Goal: Answer question/provide support: Share knowledge or assist other users

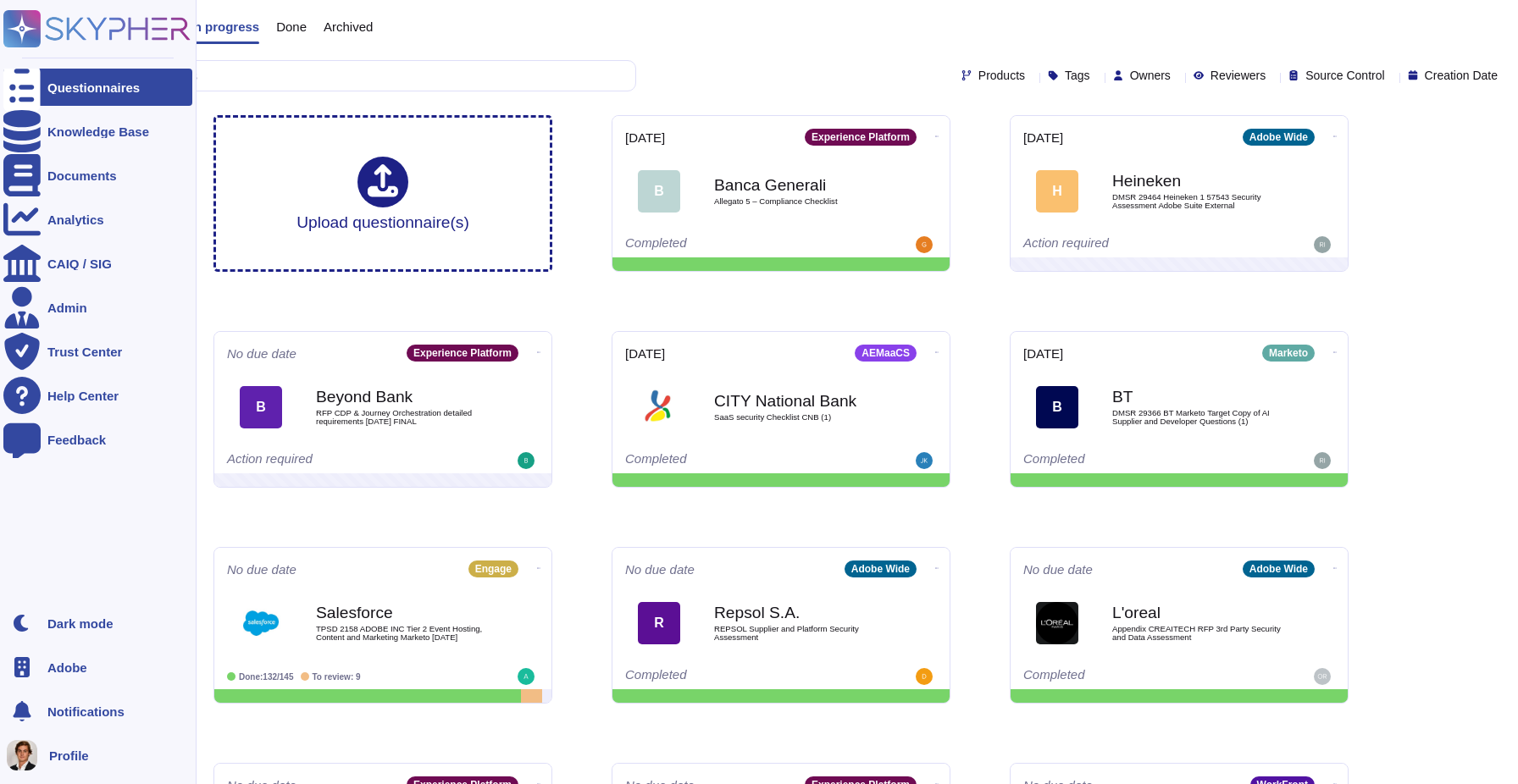
click at [59, 668] on span "Adobe" at bounding box center [68, 667] width 40 height 12
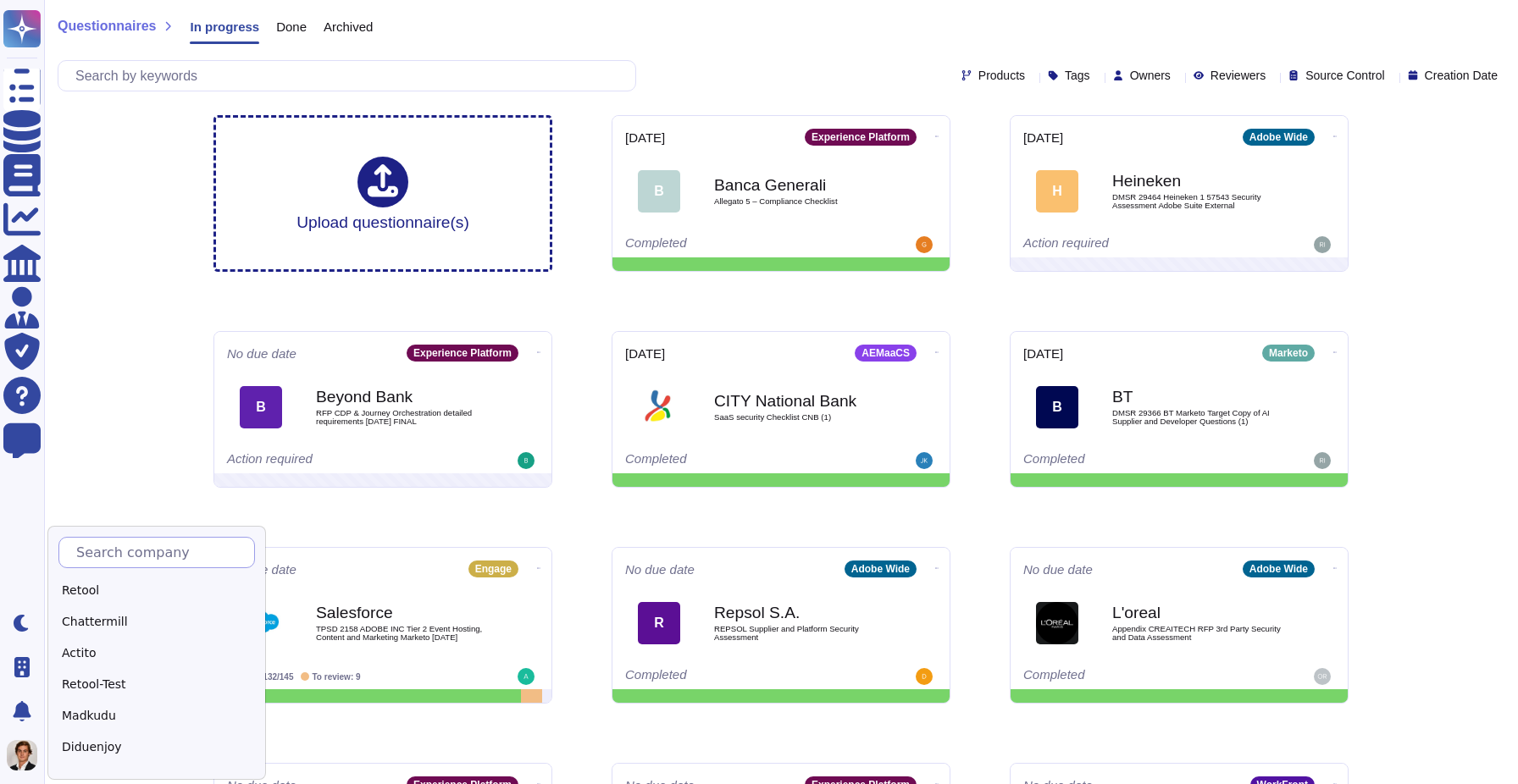
click at [178, 548] on input "text" at bounding box center [161, 552] width 187 height 30
type input "Sk"
click at [117, 582] on div "Skypher" at bounding box center [164, 591] width 212 height 25
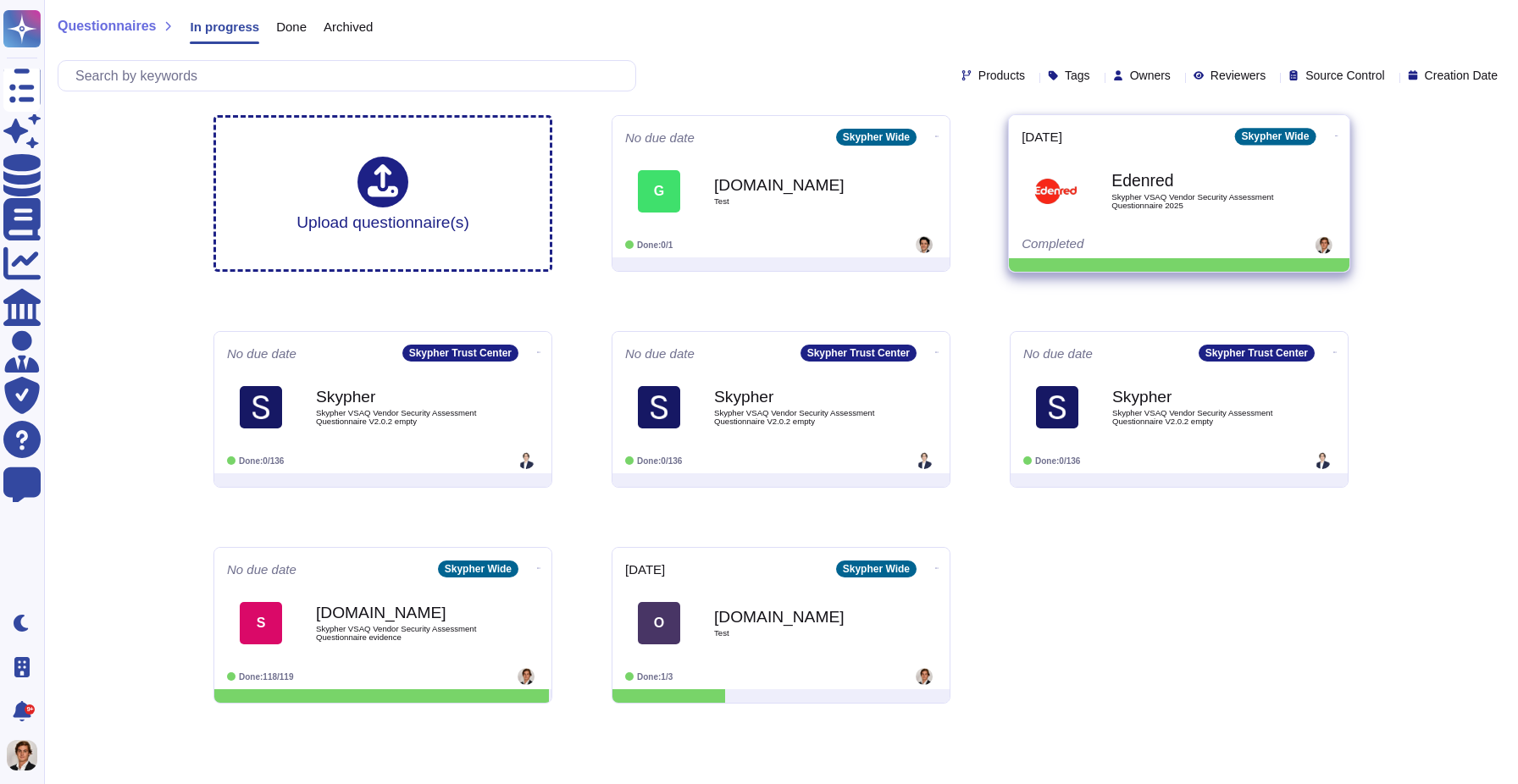
click at [1191, 220] on div "Edenred Skypher VSAQ Vendor Security Assessment Questionnaire 2025" at bounding box center [1197, 191] width 172 height 69
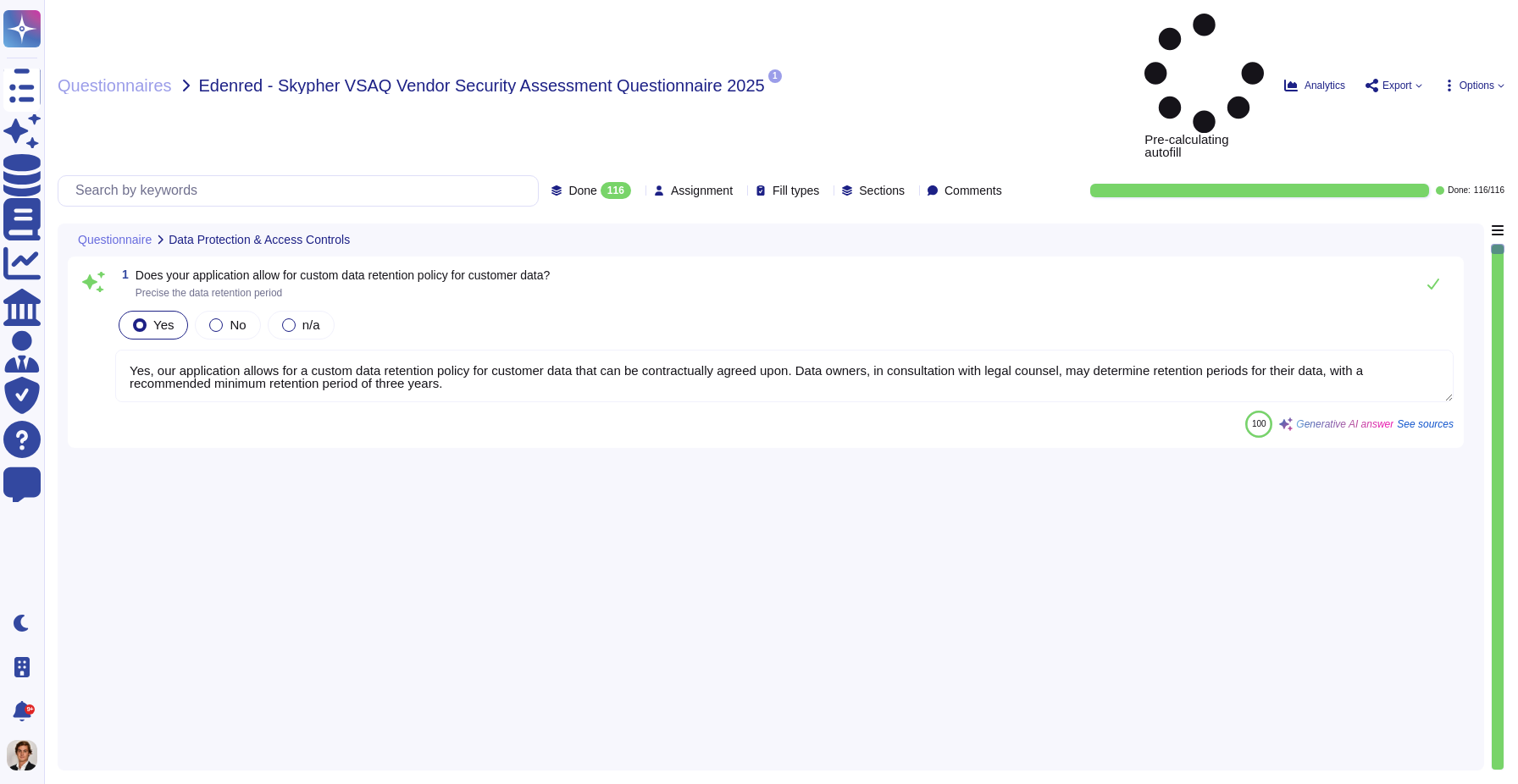
type textarea "Yes, our application allows for a custom data retention policy for customer dat…"
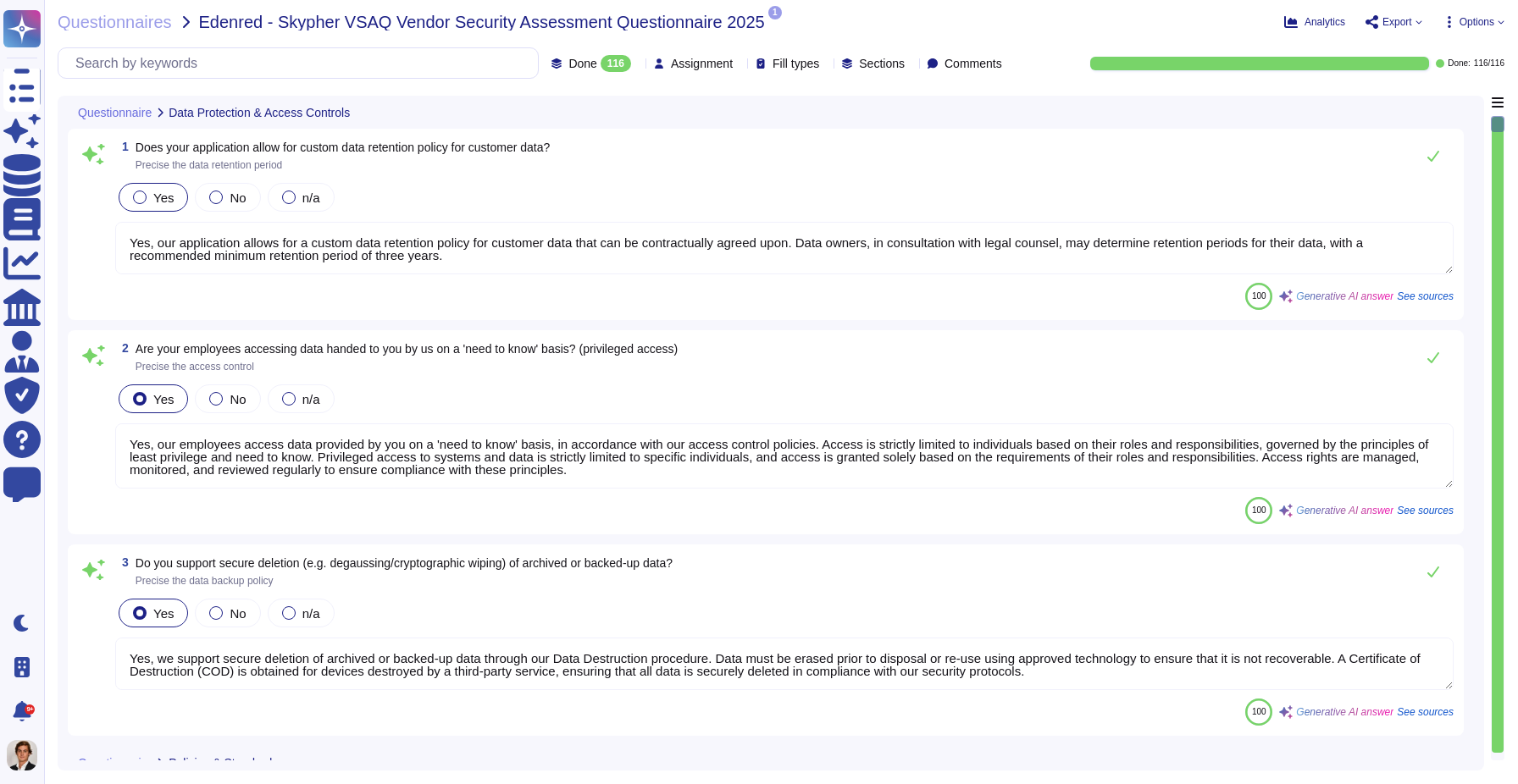
type textarea "Yes, our employees access data provided by you on a 'need to know' basis, in ac…"
type textarea "Yes, we support secure deletion of archived or backed-up data through our Data …"
type textarea "Yes, Skypher has a formal Information Security Program (InfoSec SP) in place. T…"
type textarea "Yes, we review our Information Security Policies at least once a year. Manageme…"
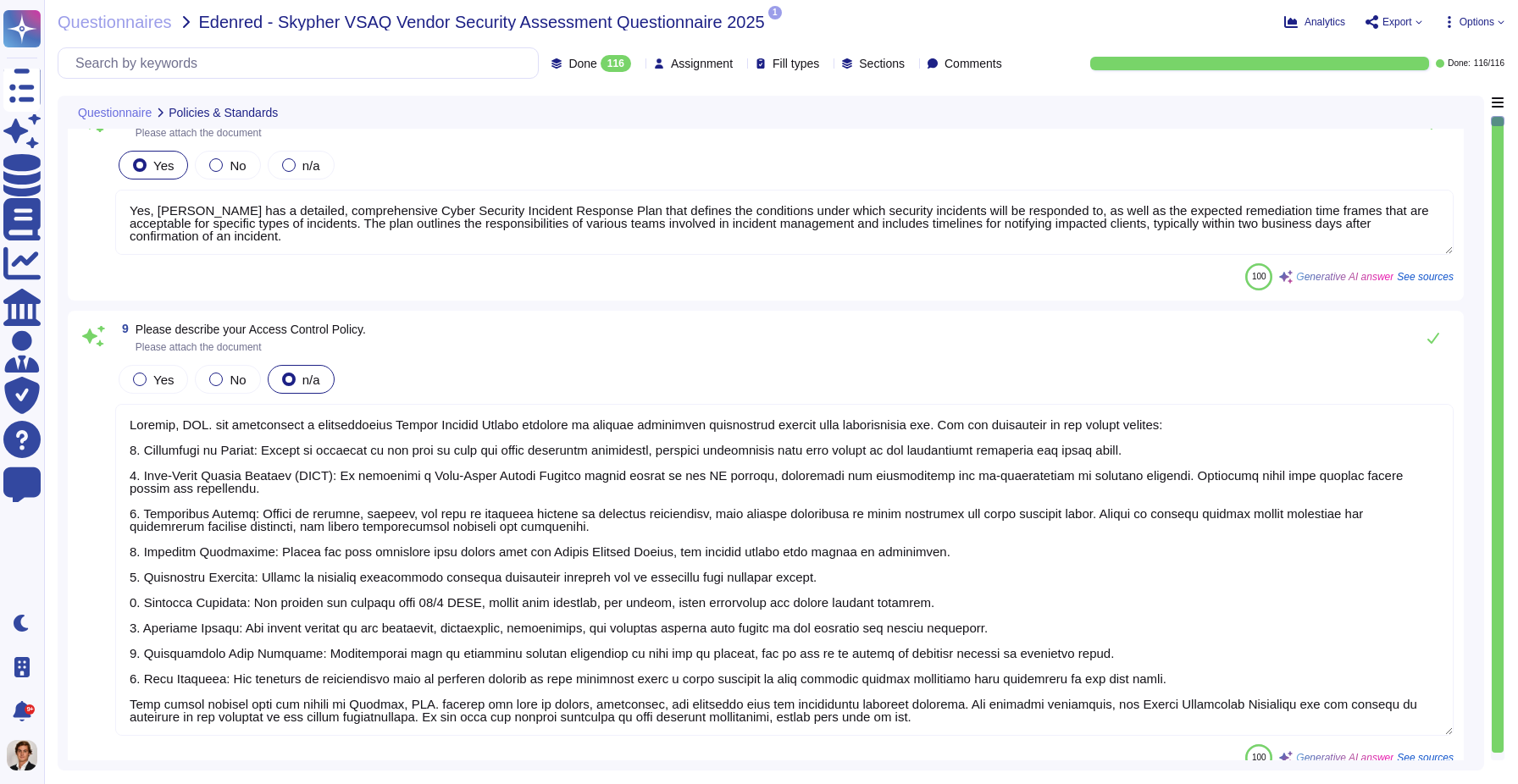
type textarea "Yes, we have a formal risk management program for assessing and mitigating info…"
type textarea "Yes, Skypher, INC. has a formal Risk Management Policy designed to ensure that …"
type textarea "Yes, [PERSON_NAME] has a detailed, comprehensive Cyber Security Incident Respon…"
type textarea "Skypher, INC. has established a comprehensive Access Control Policy designed to…"
type textarea "Yes, we share our business continuity and redundancy plans with our customers u…"
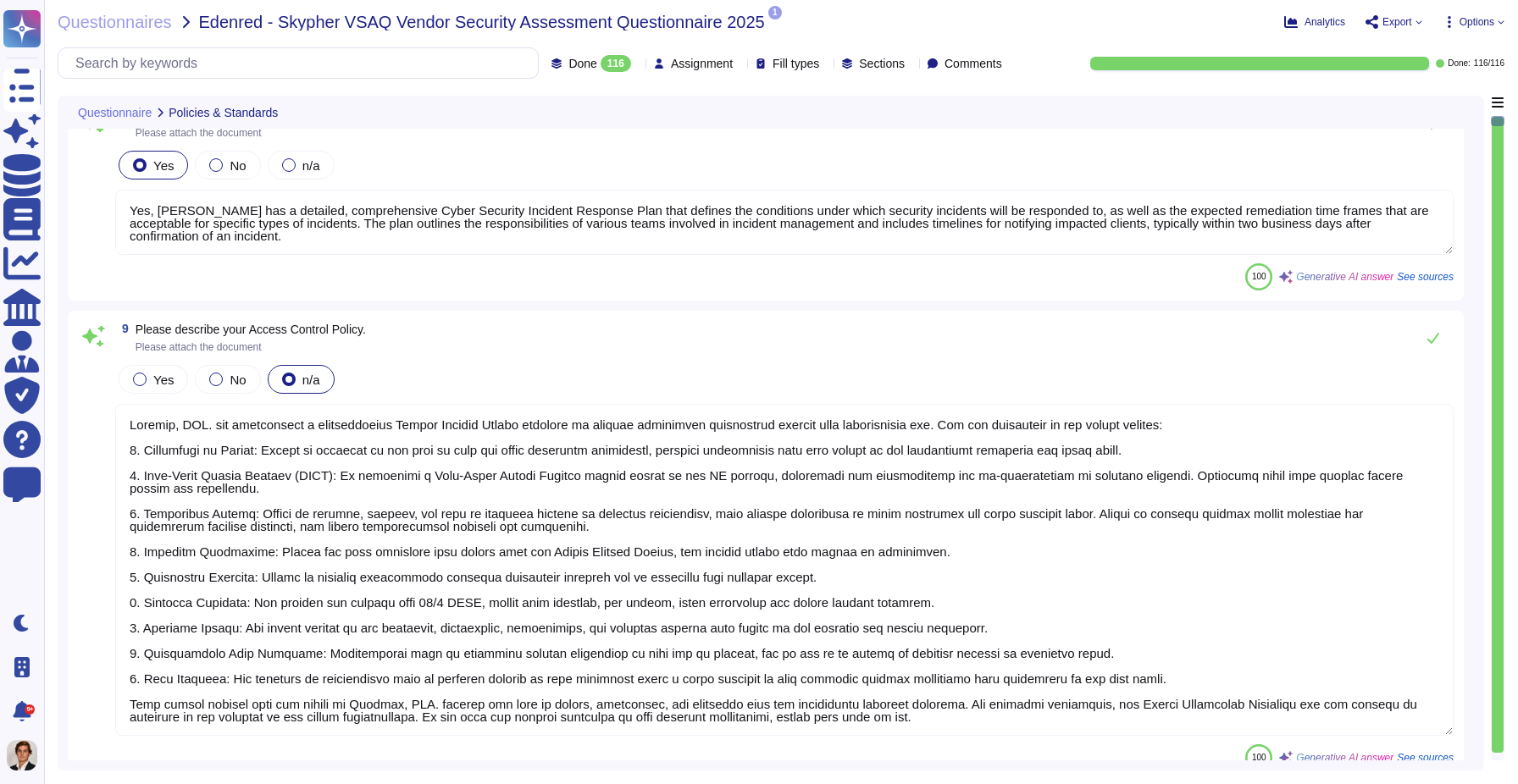
type textarea "Yes, Skypher has established data backup procedures that include both frequency…"
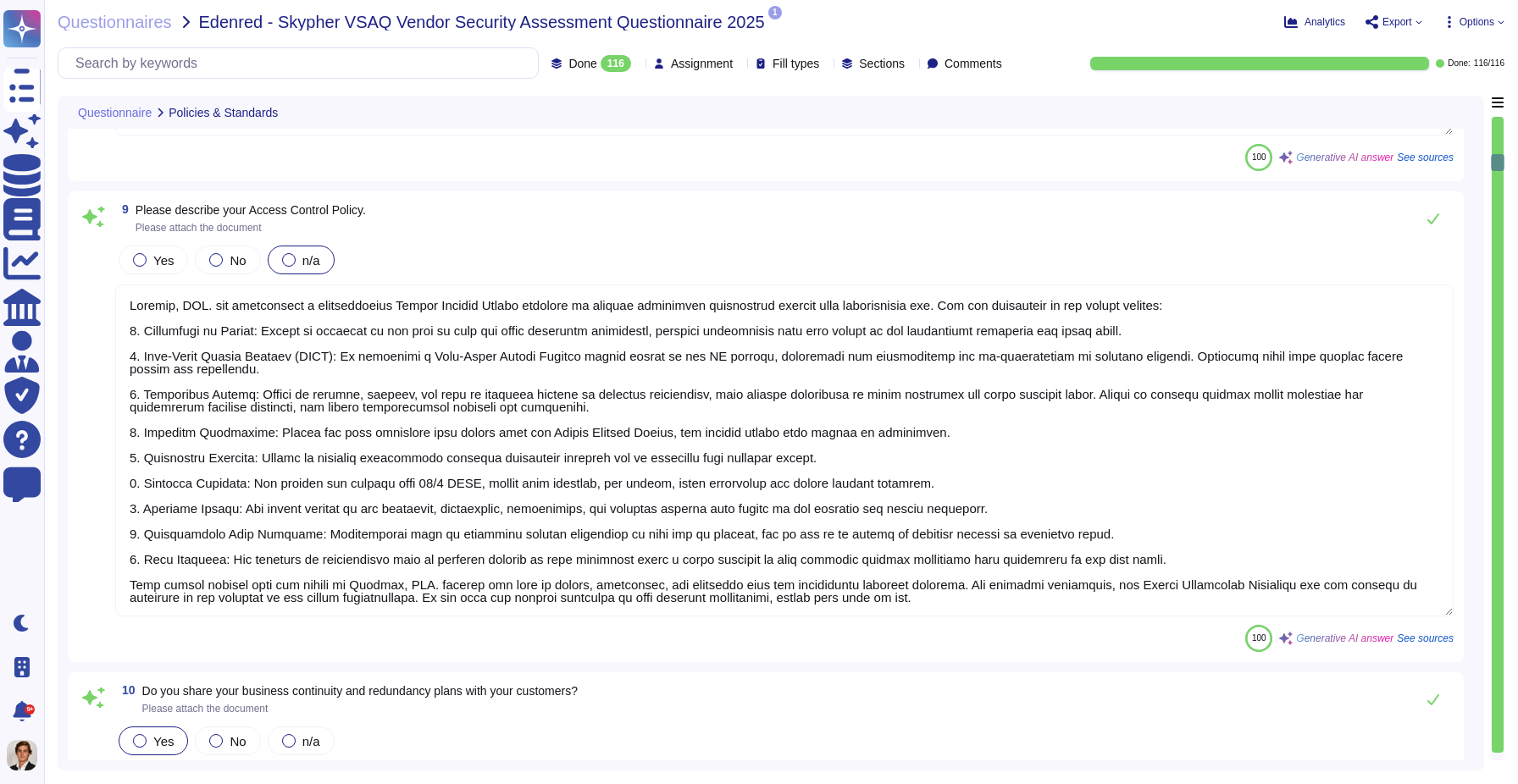
scroll to position [2, 0]
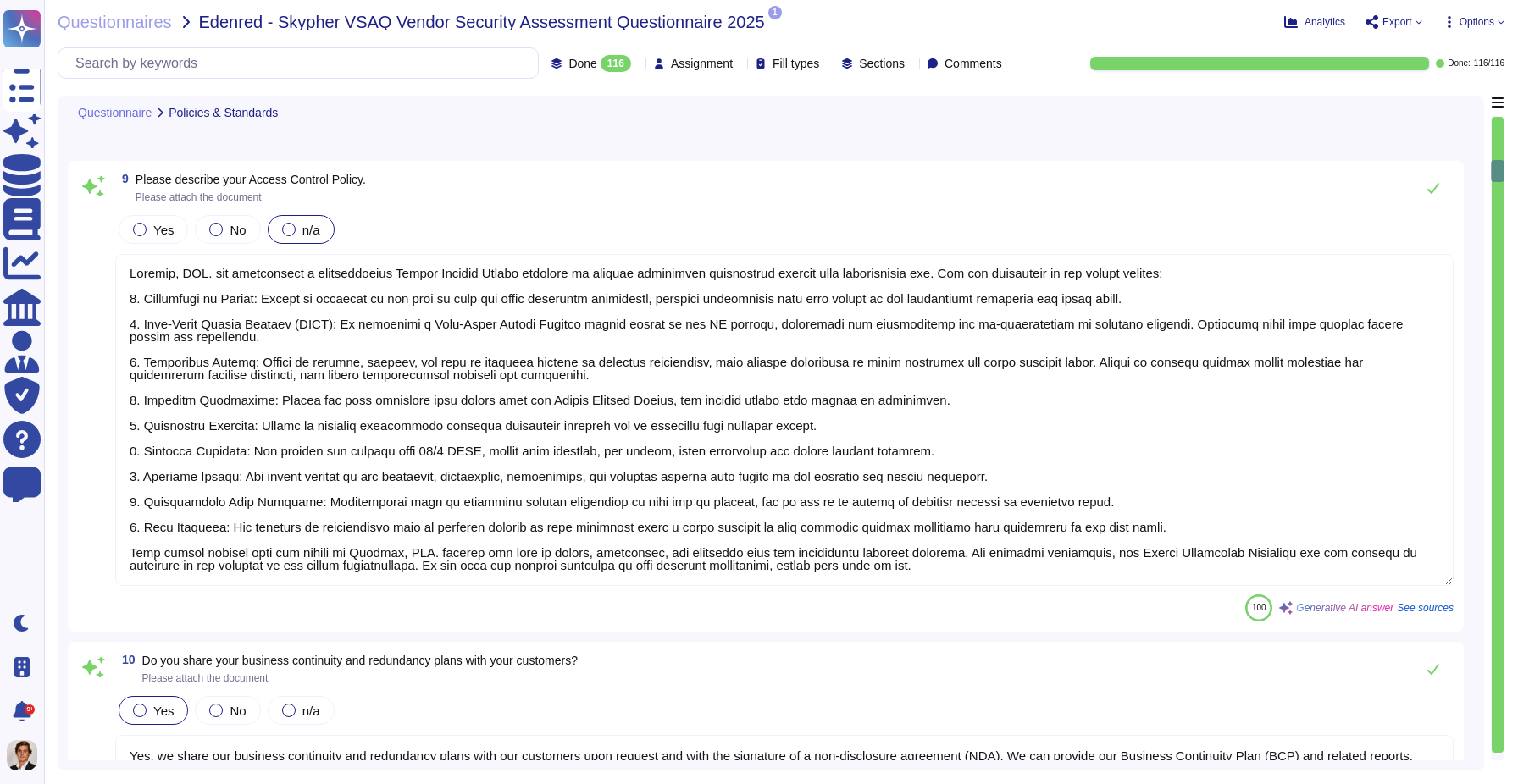
type textarea "Yes, [PERSON_NAME] has a documented change management process that ensures all …"
type textarea "Yes, [PERSON_NAME] has a dedicated information security team called Skypher's S…"
type textarea "Yes, our information security and privacy policies align with industry standard…"
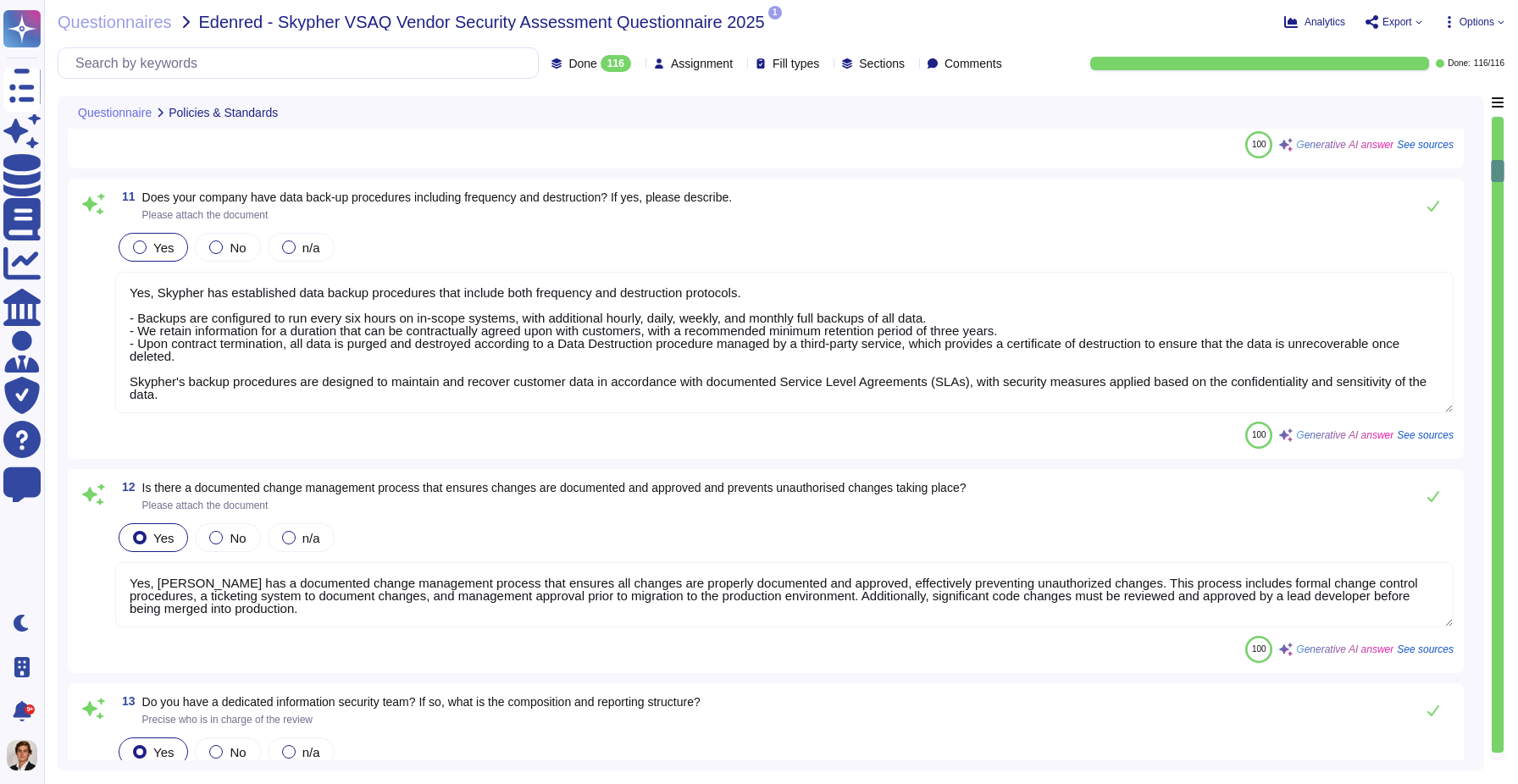
scroll to position [2852, 0]
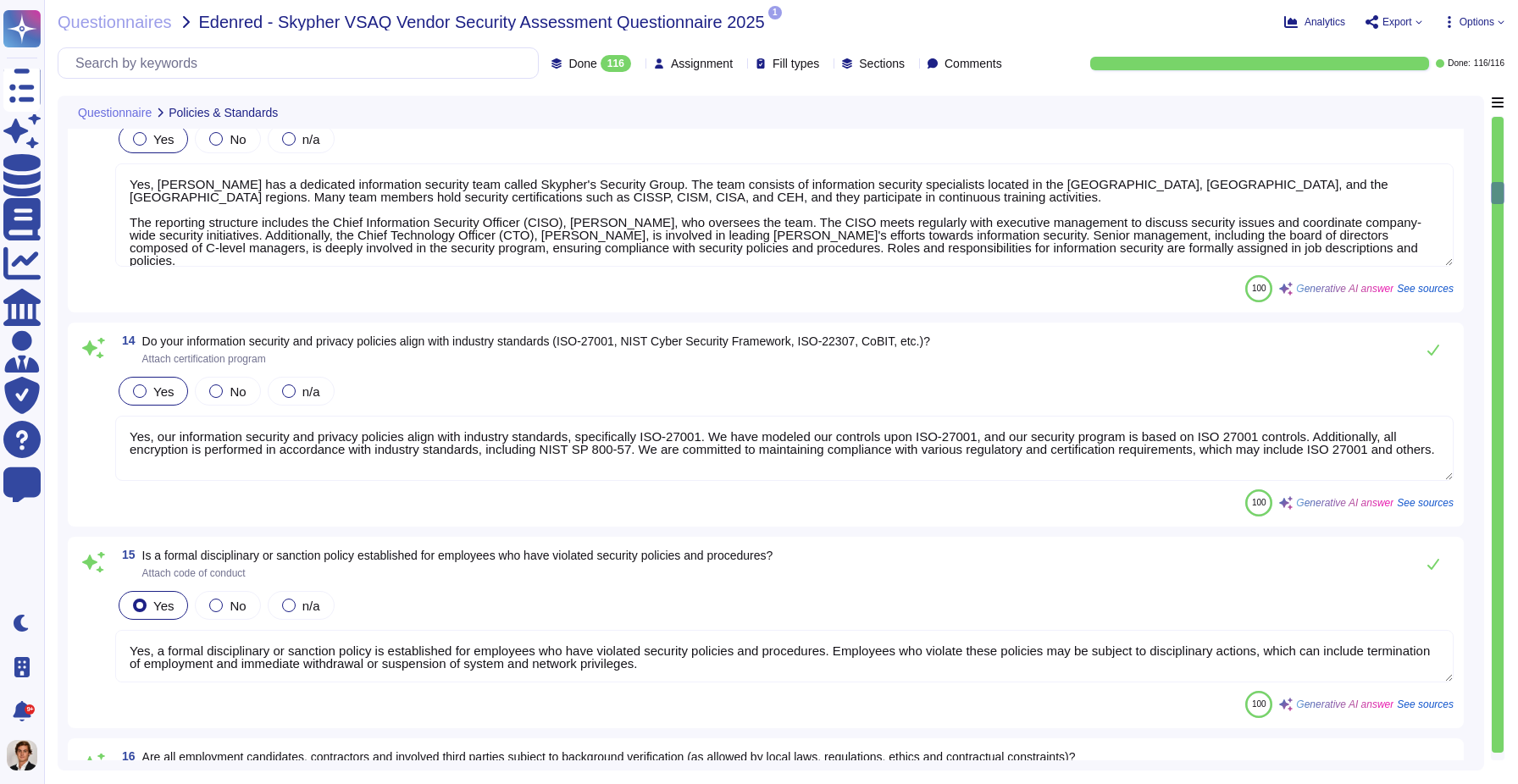
type textarea "Yes, a formal disciplinary or sanction policy is established for employees who …"
type textarea "Yes, all employment candidates, contractors, and involved third parties are sub…"
type textarea "Yes, all personnel are required to sign confidentiality agreements to protect c…"
click at [1033, 439] on textarea "Yes, our information security and privacy policies align with industry standard…" at bounding box center [784, 448] width 1338 height 65
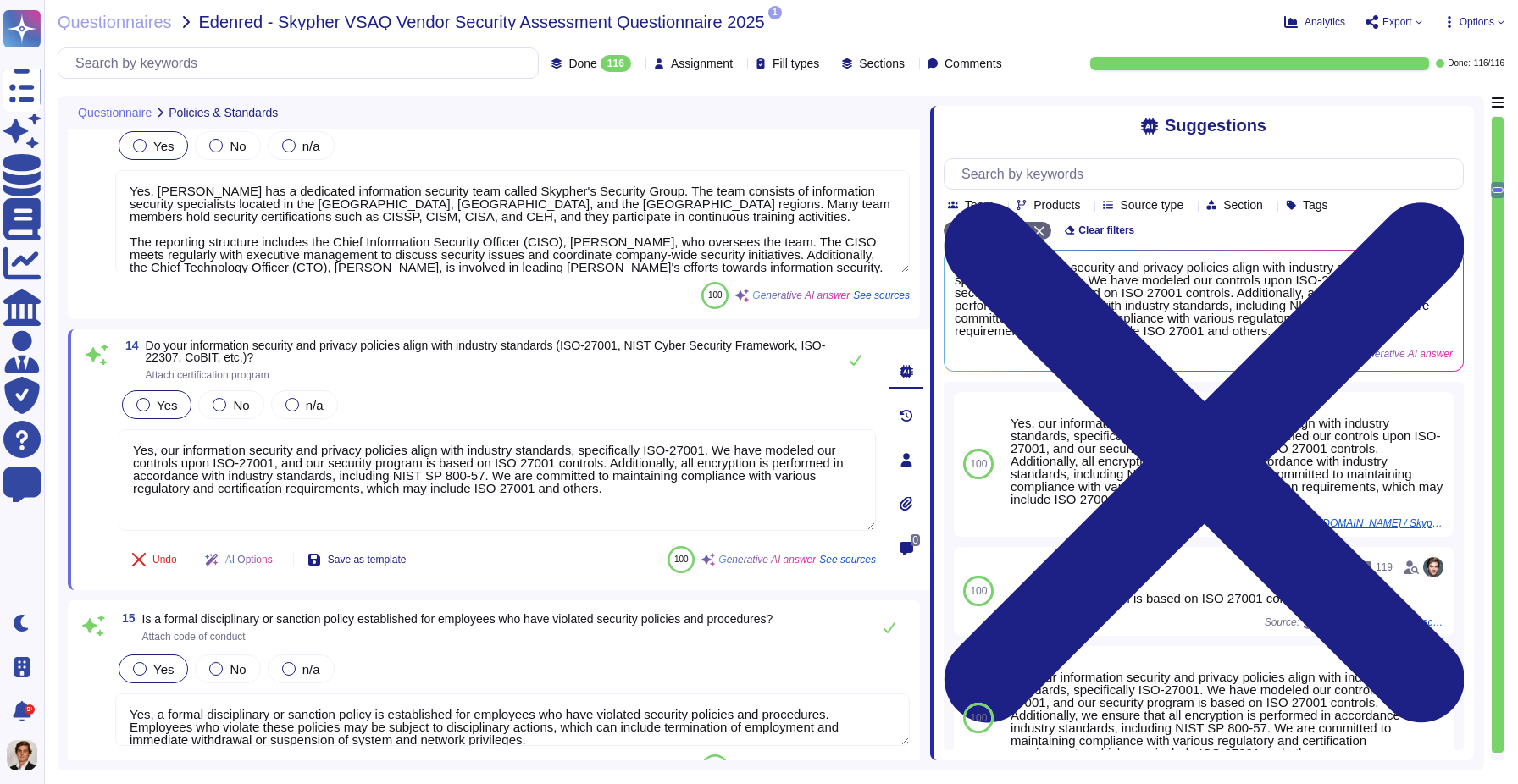
drag, startPoint x: 1070, startPoint y: 430, endPoint x: 930, endPoint y: 430, distance: 140.0
click at [930, 430] on span at bounding box center [929, 428] width 7 height 665
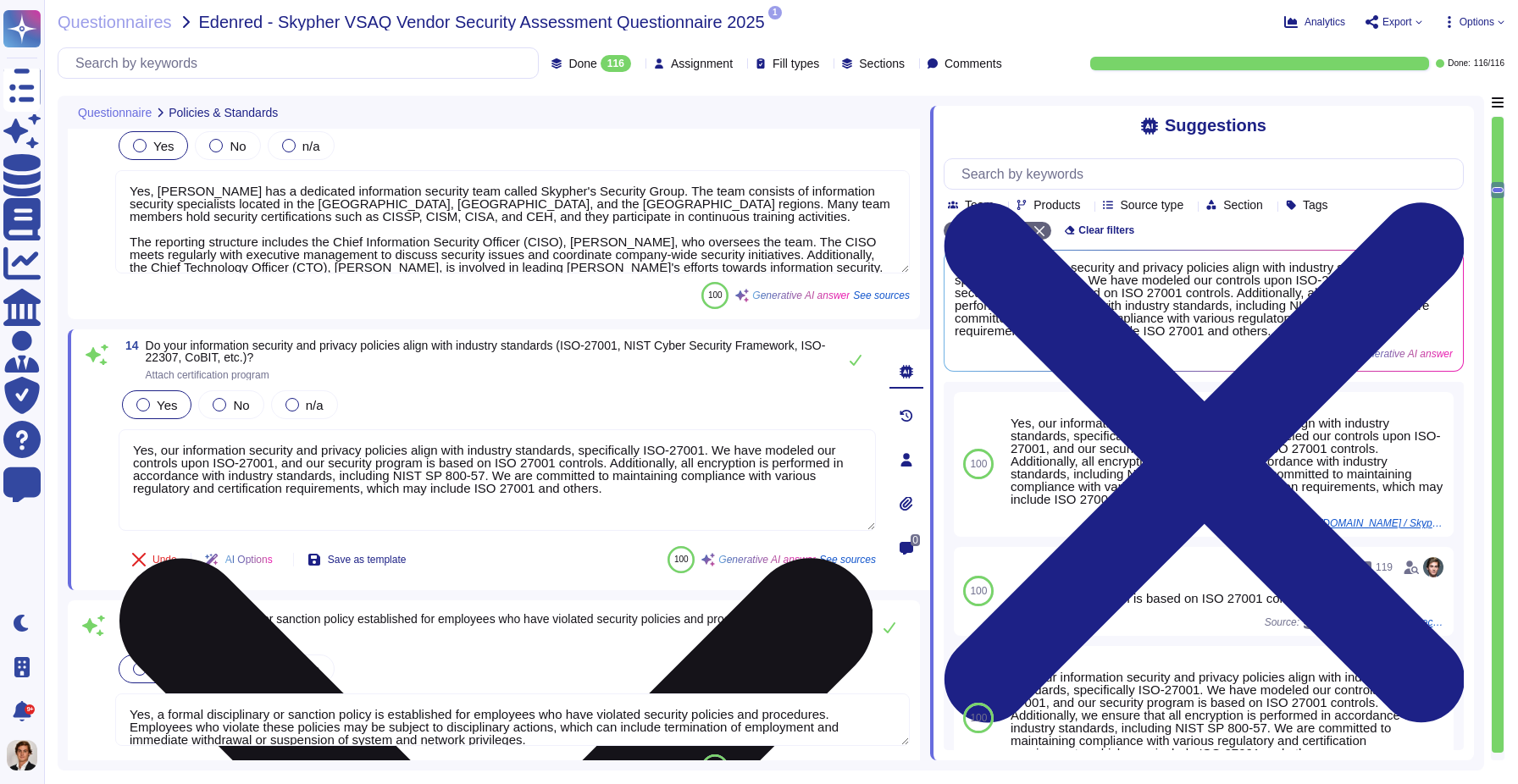
scroll to position [3192, 0]
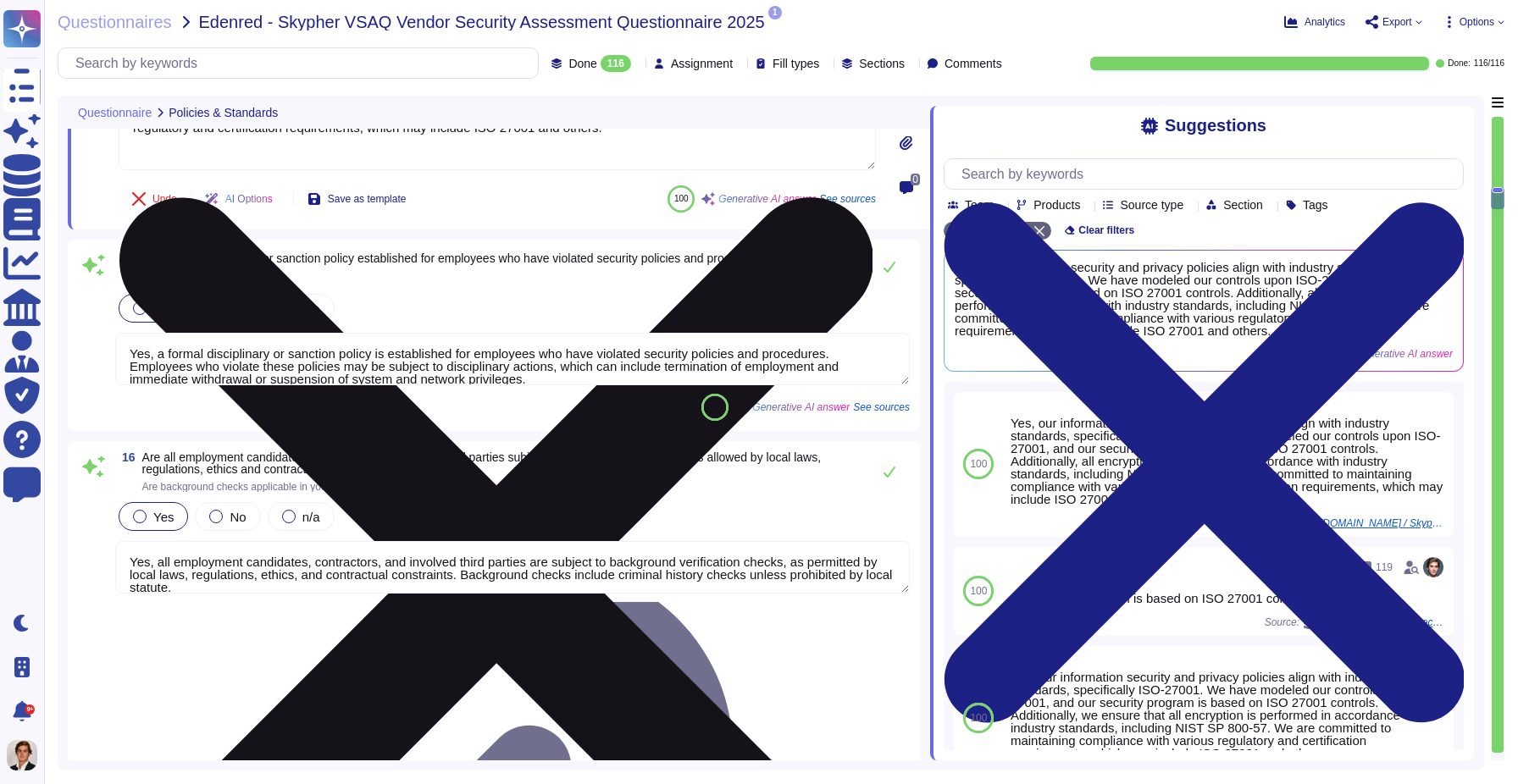
type textarea "Yes, documented procedures are followed to govern change in employment and/or t…"
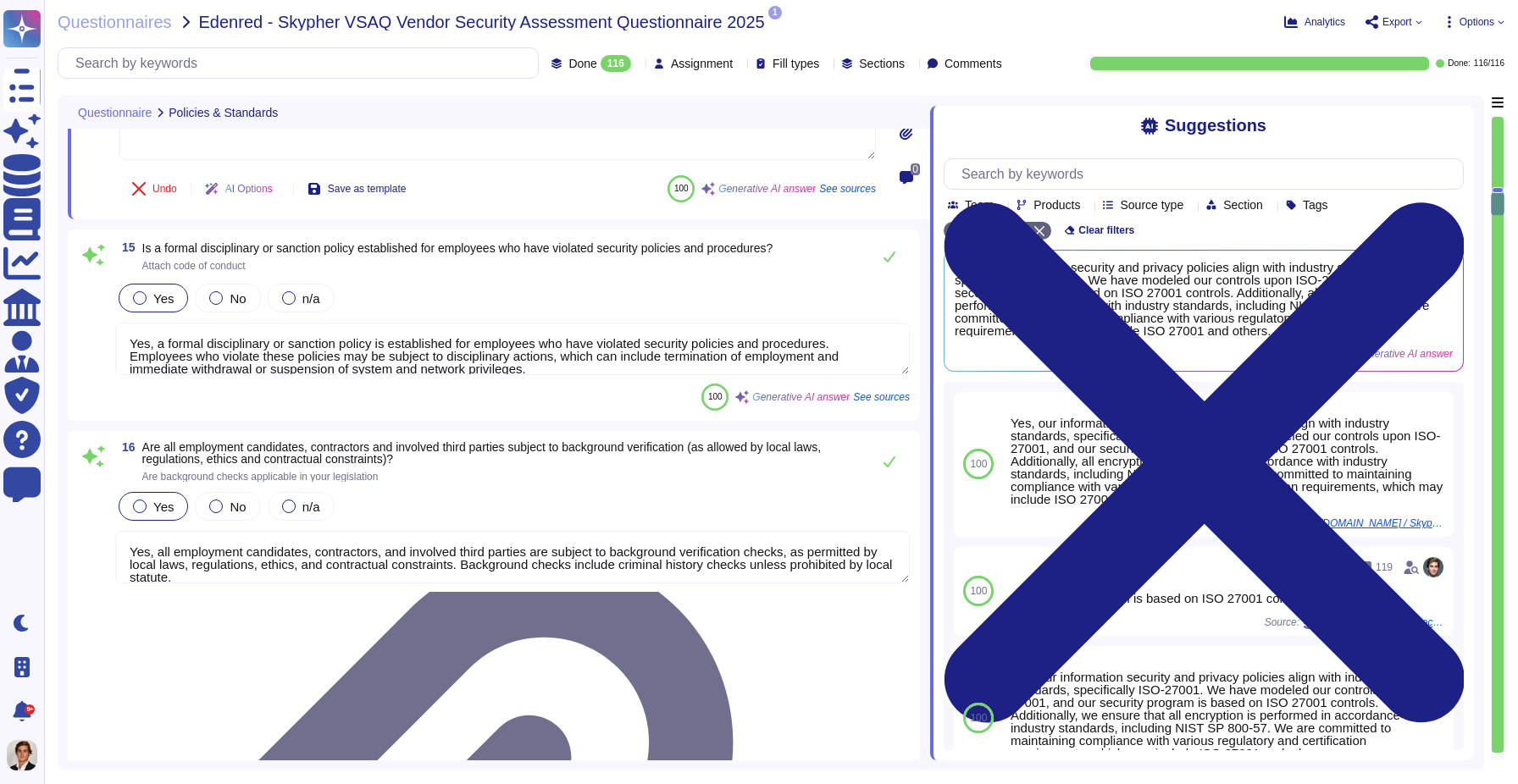
type textarea "Yes, we perform network security testing annually. This includes penetration te…"
type textarea "Yes, we perform application security testing. All new applications and major re…"
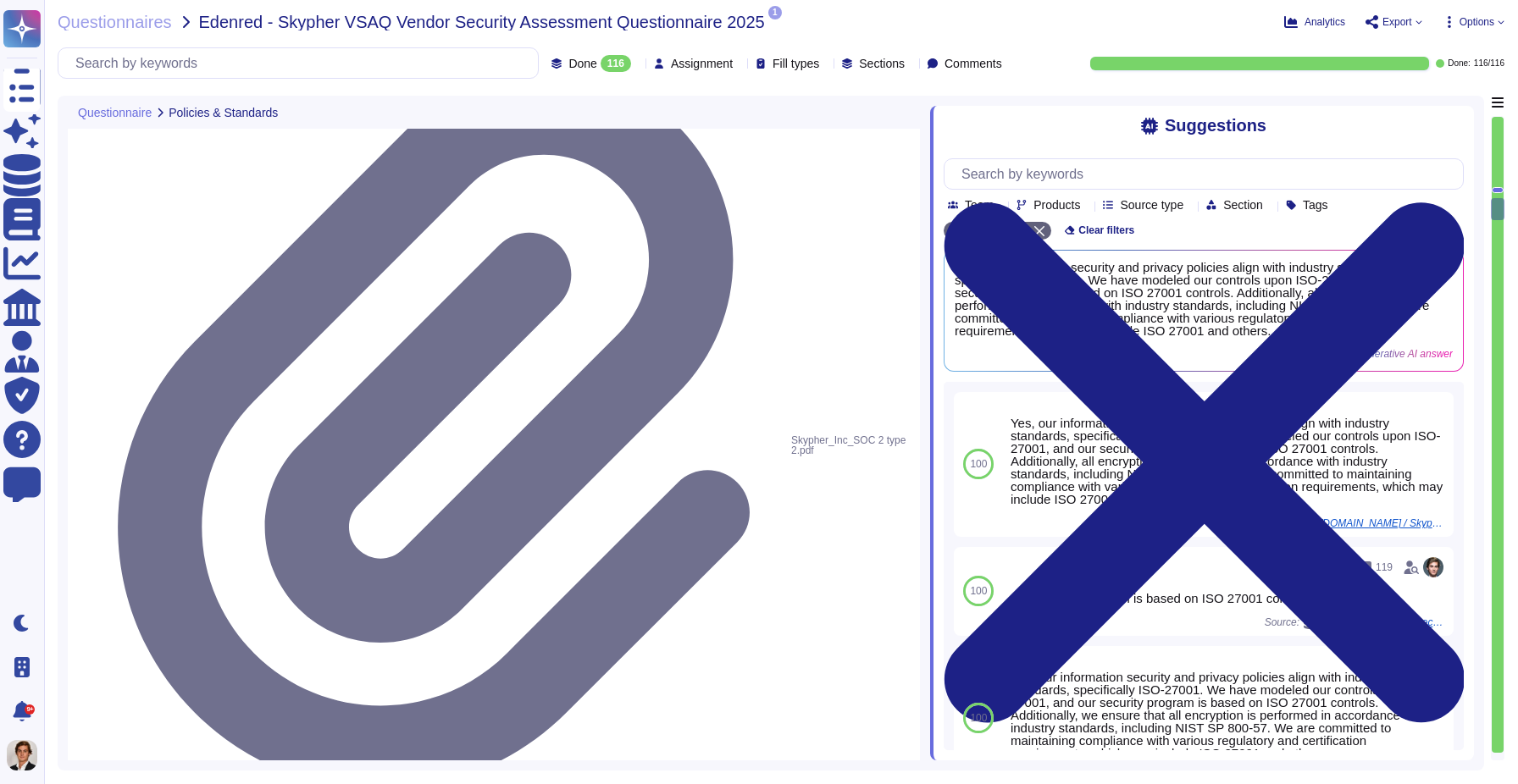
scroll to position [3696, 0]
type textarea "Yes, [PERSON_NAME] has an established bug bounty program in place."
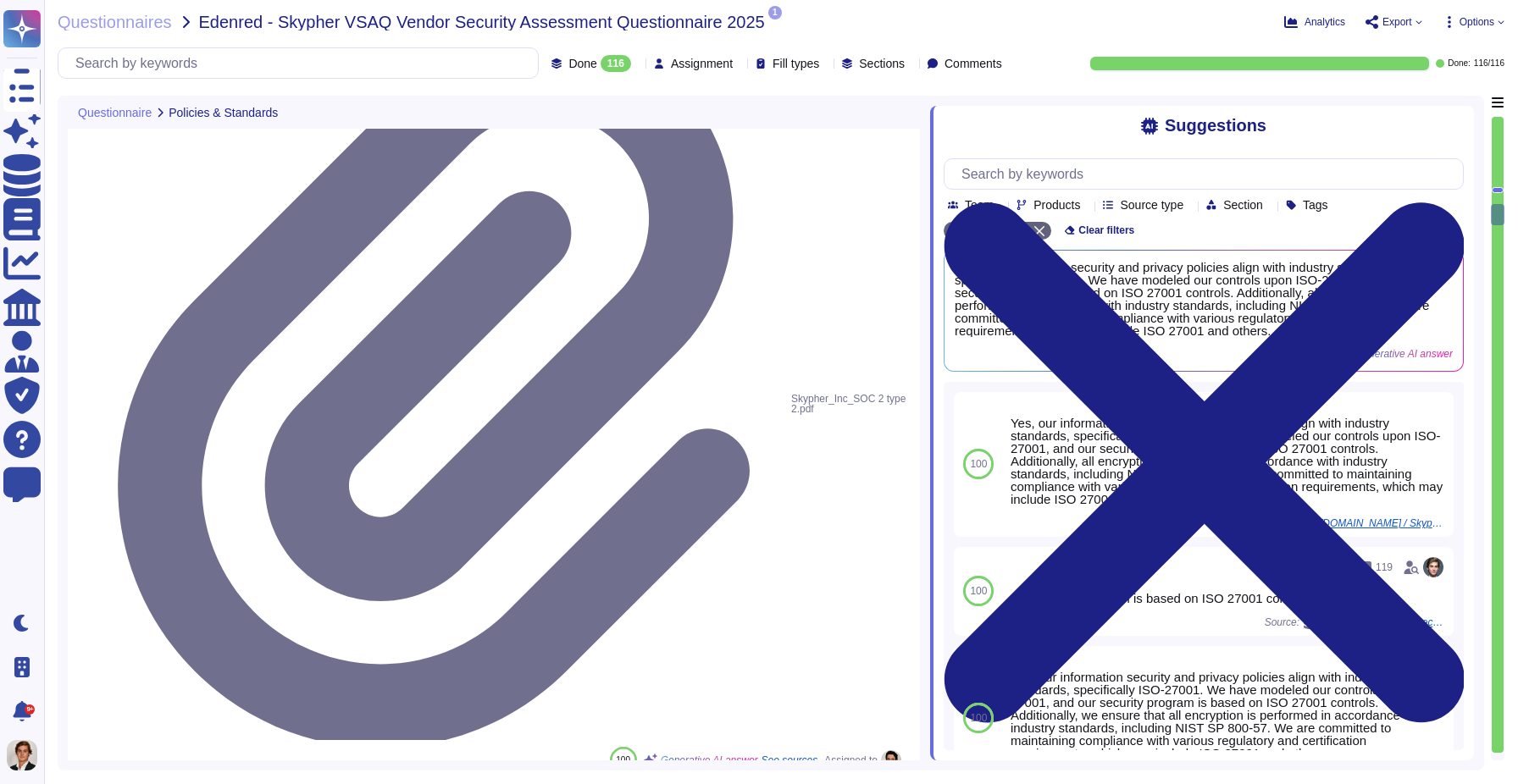
type textarea "Yes, all endpoint laptops that connect directly to production networks are cent…"
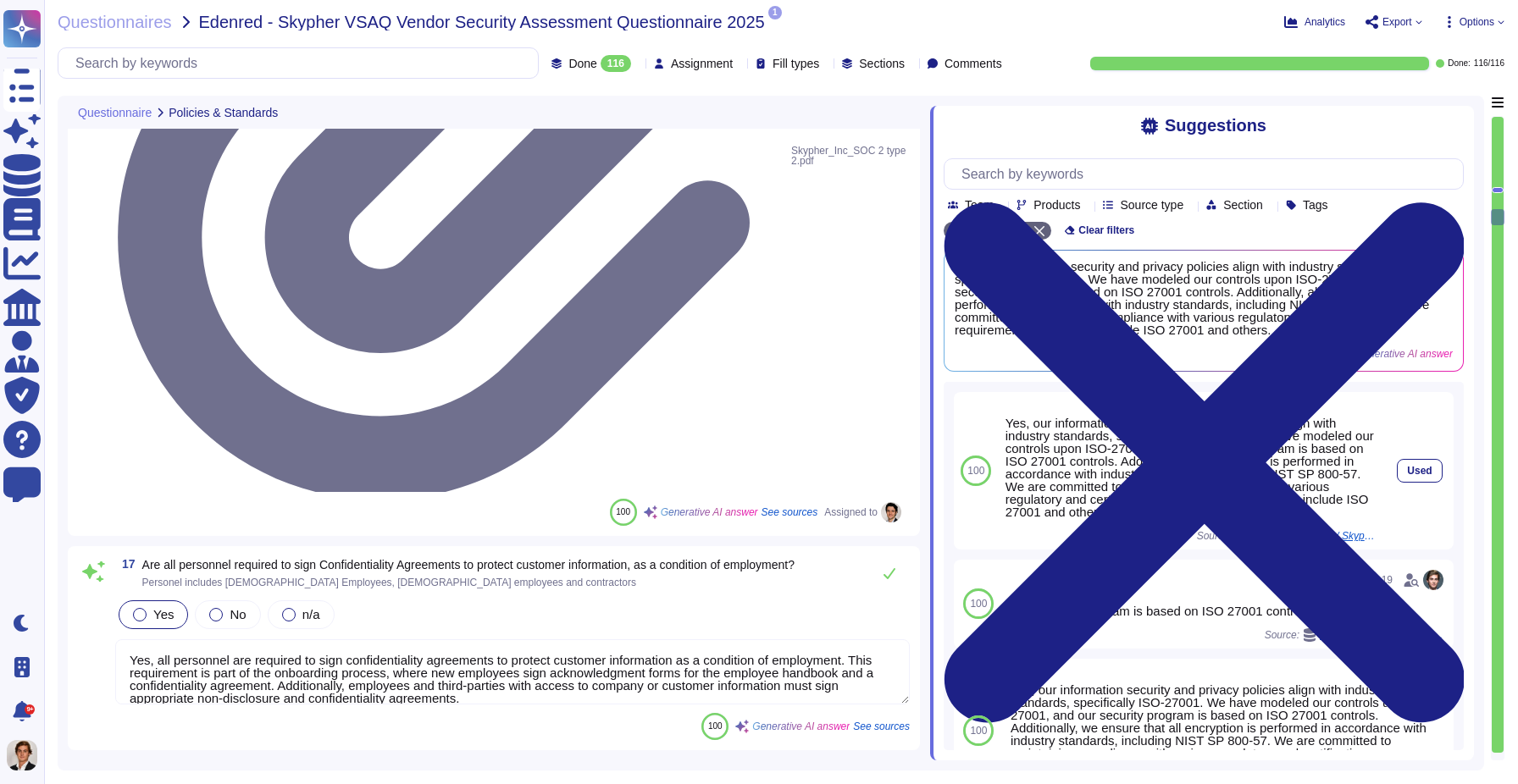
scroll to position [1, 0]
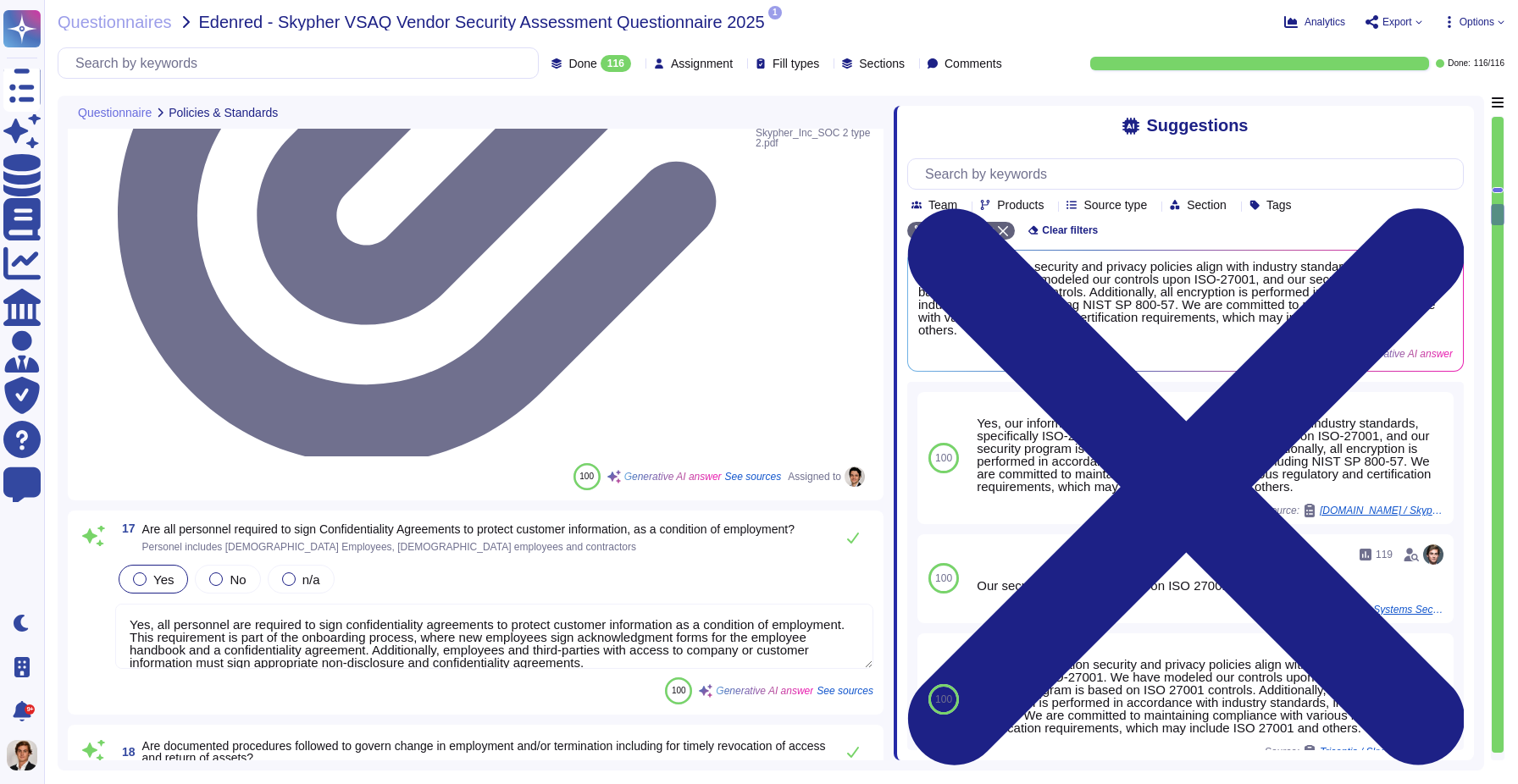
drag, startPoint x: 931, startPoint y: 441, endPoint x: 894, endPoint y: 441, distance: 37.0
click at [894, 441] on span at bounding box center [893, 428] width 7 height 665
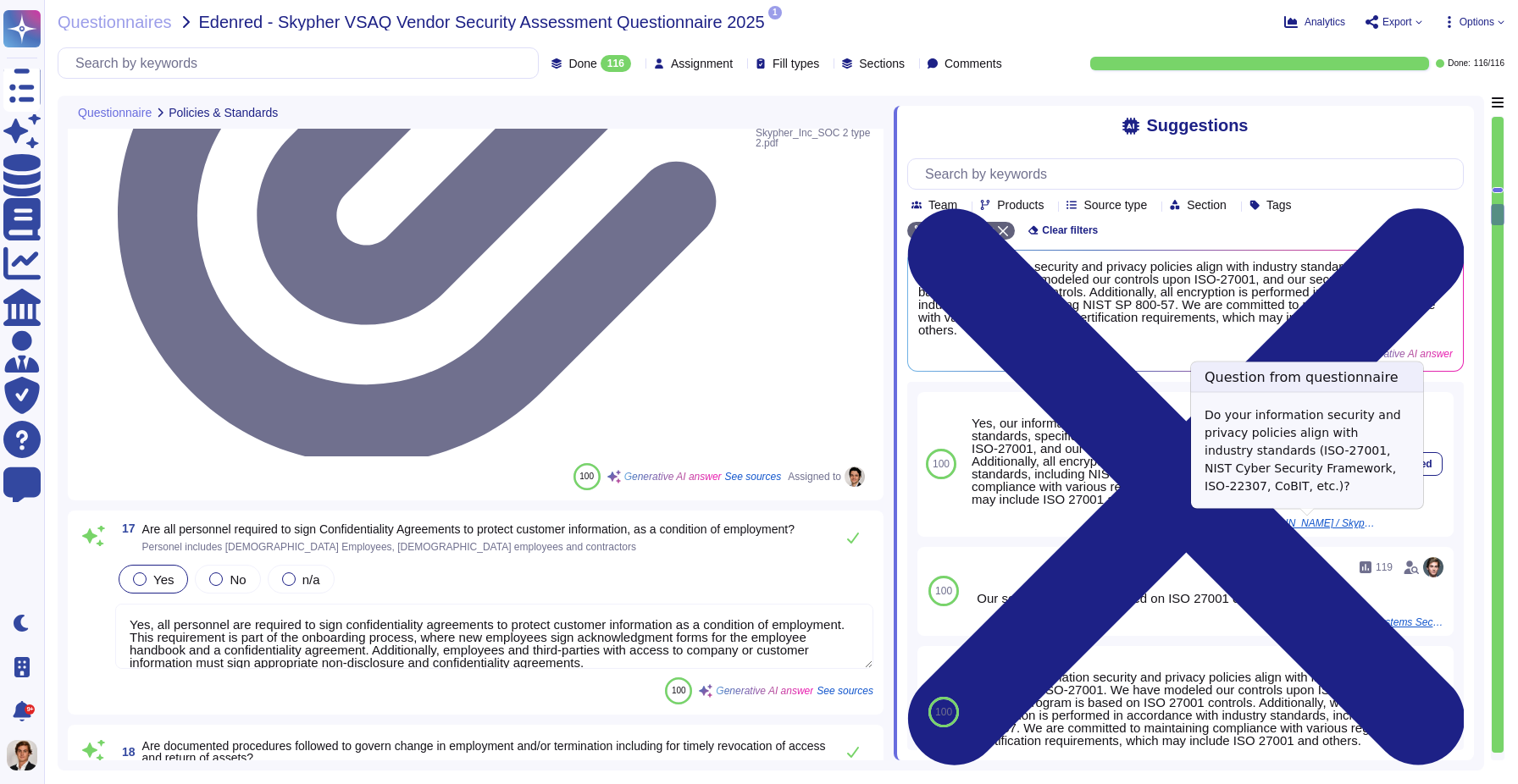
click at [1266, 525] on span "[DOMAIN_NAME] / Skypher VSAQ Vendor Security Assessment Questionnaire evidence" at bounding box center [1314, 523] width 127 height 10
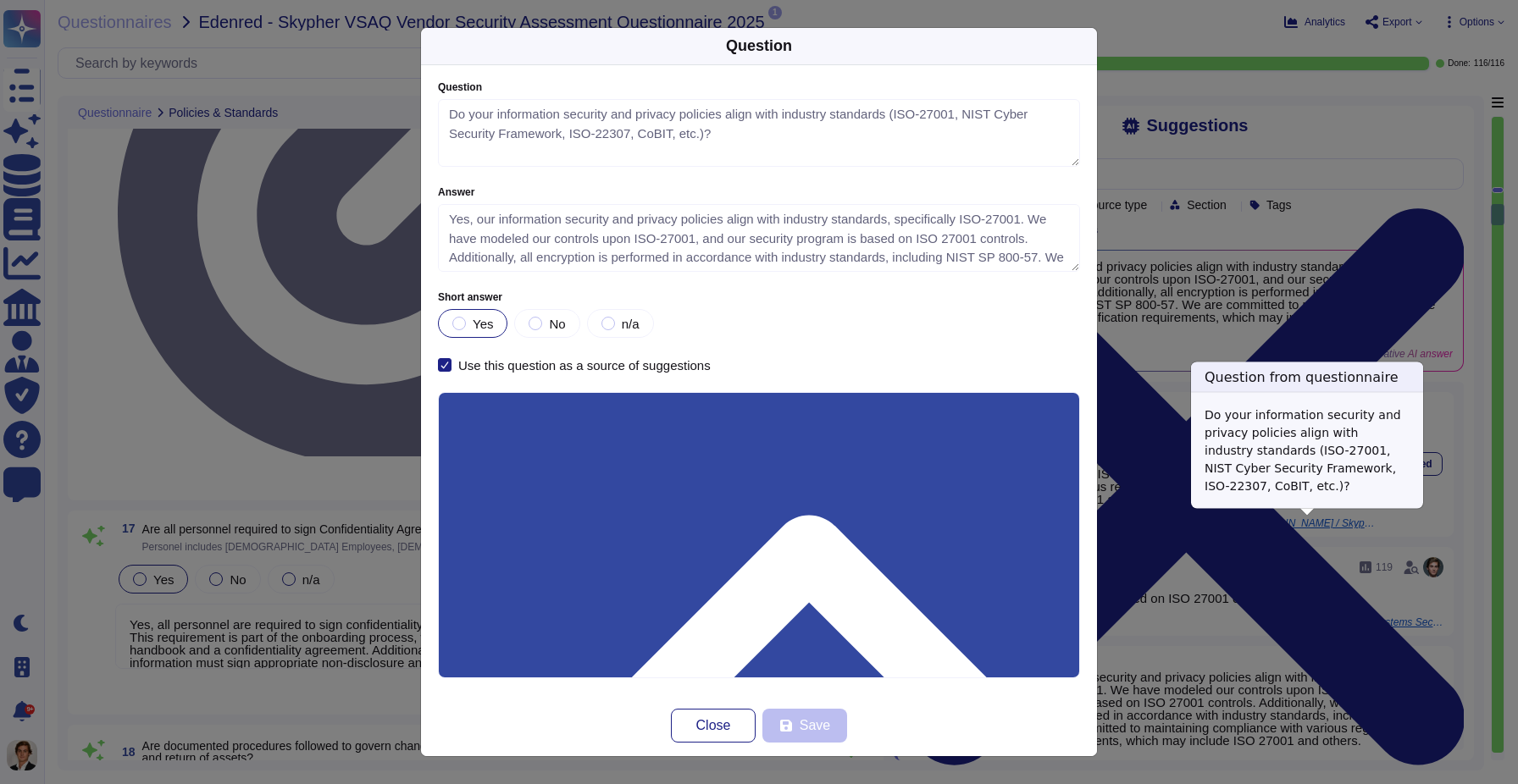
type textarea "Do your information security and privacy policies align with industry standards…"
type textarea "Yes, our information security and privacy policies align with industry standard…"
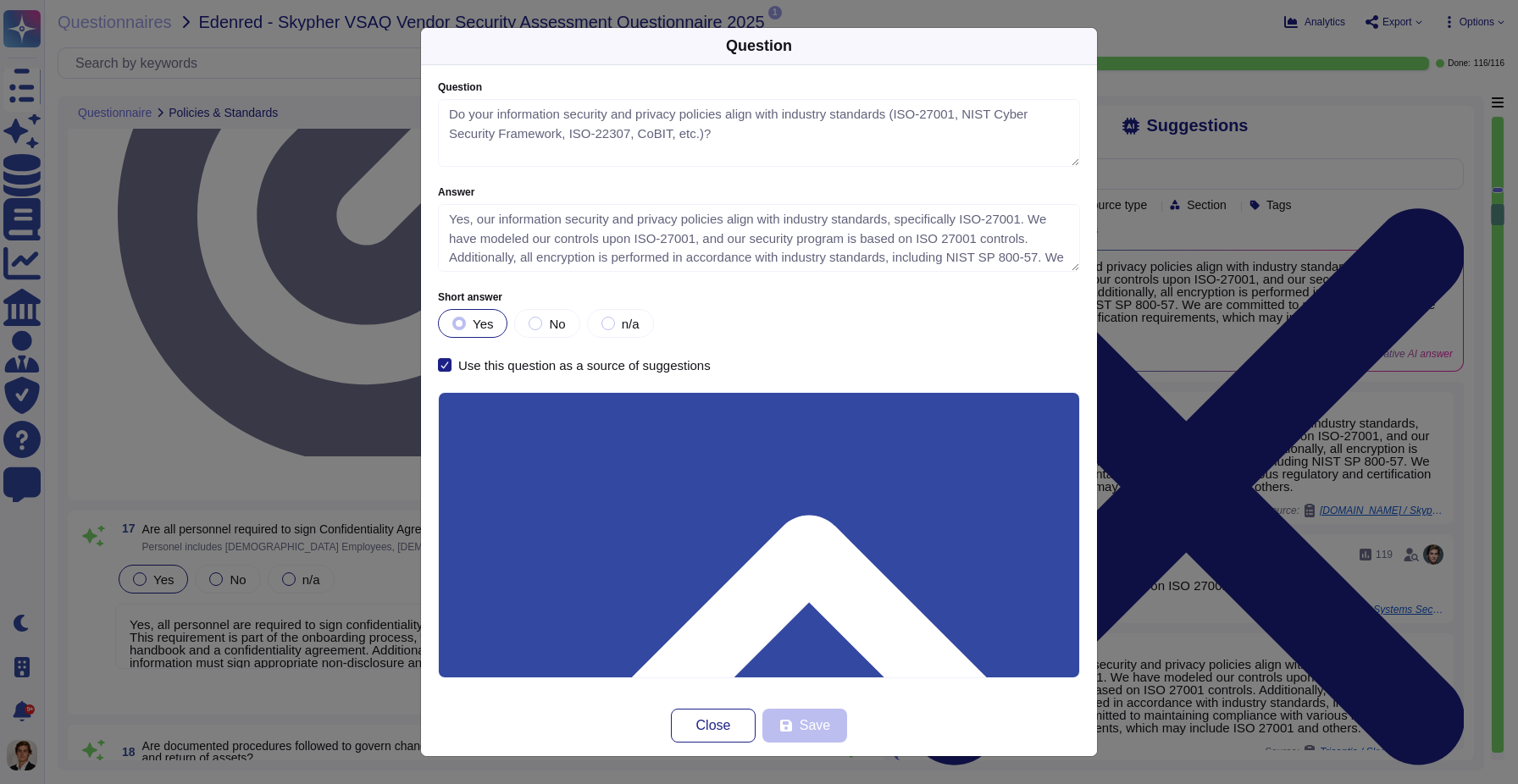
click at [1226, 397] on div "Question Question Do your information security and privacy policies align with …" at bounding box center [759, 392] width 1518 height 784
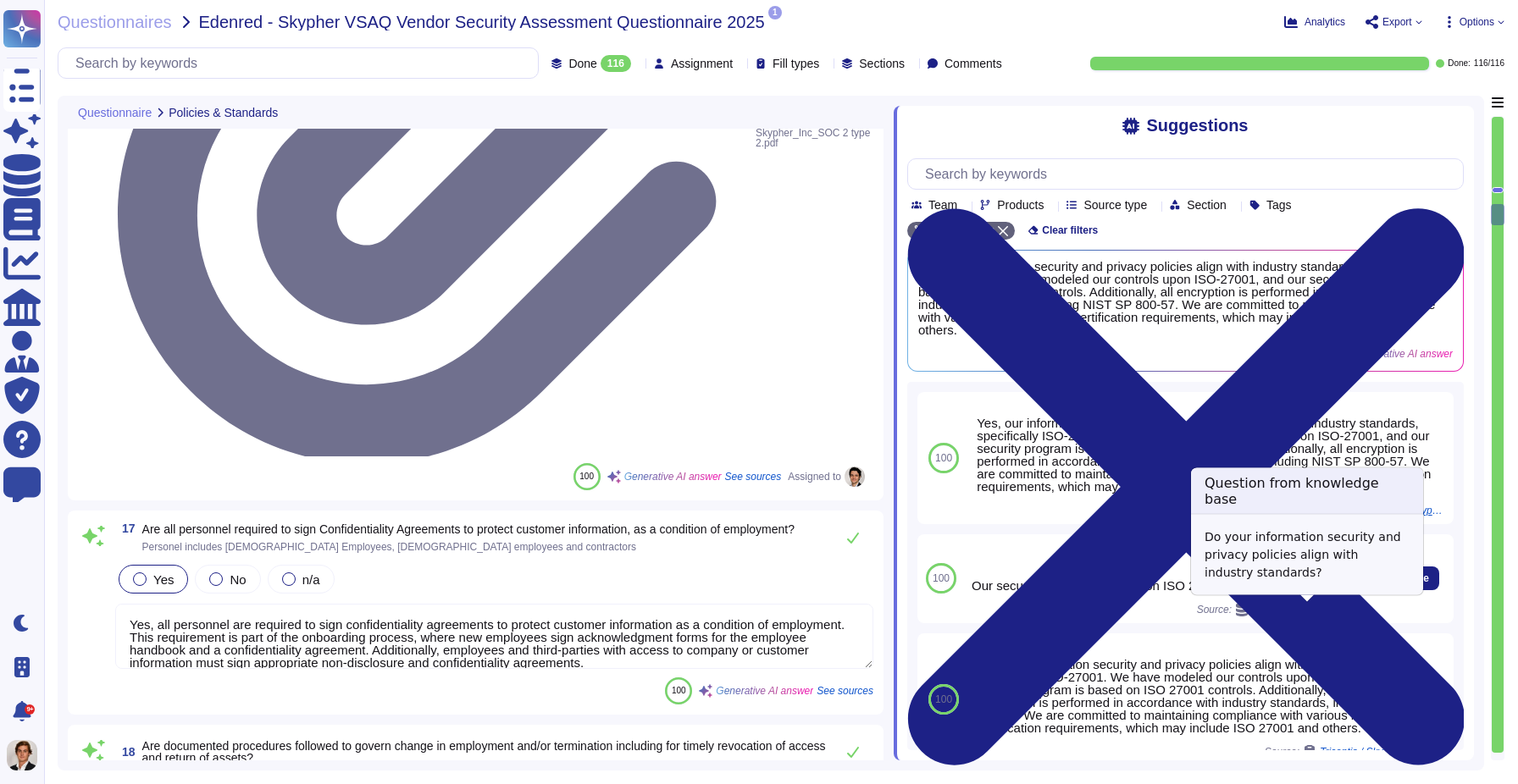
click at [1304, 611] on span "Information Systems Security Policies" at bounding box center [1314, 610] width 127 height 10
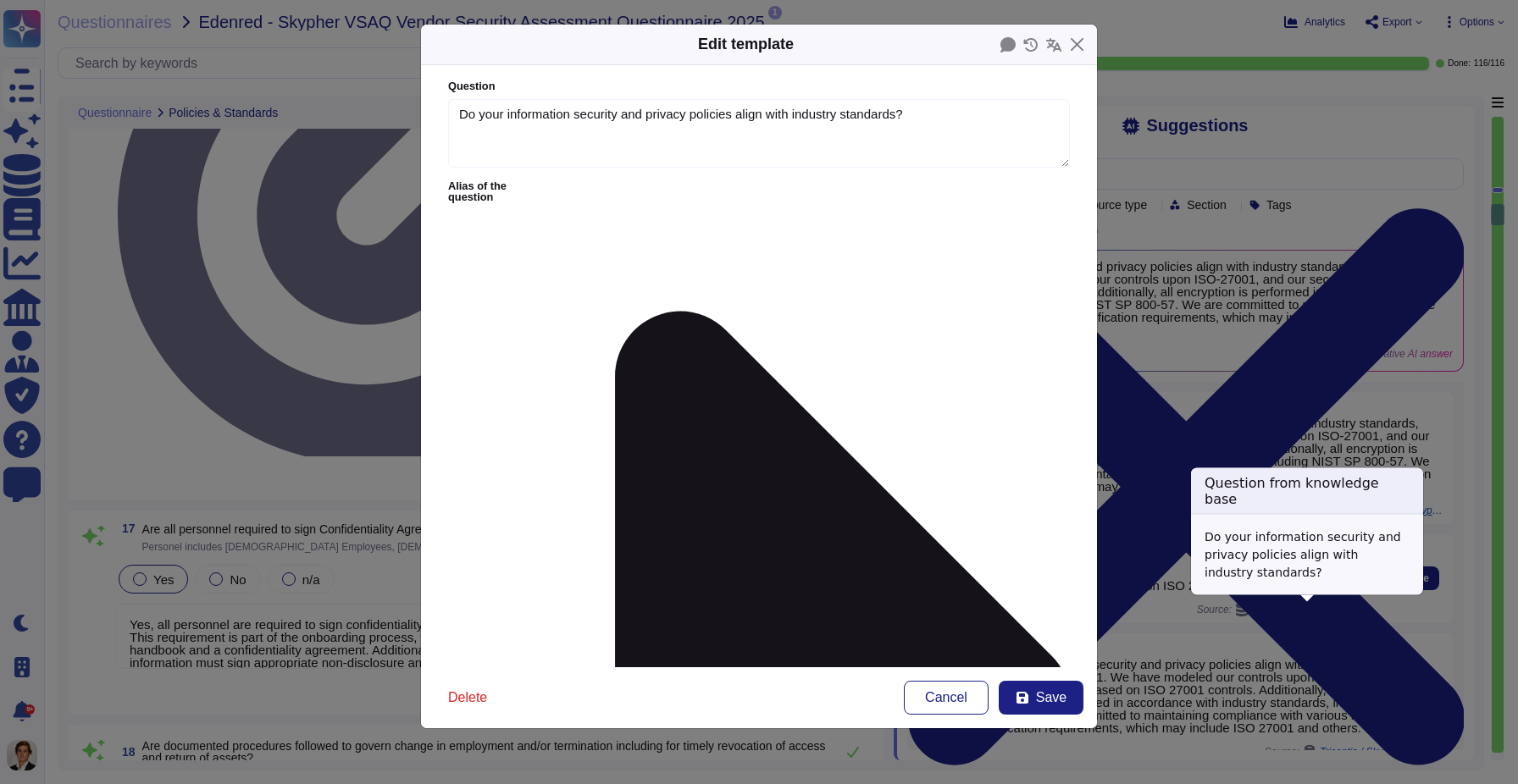
type textarea "Do your information security and privacy policies align with industry standards?"
type textarea "Our security program is based on ISO 27001 controls."
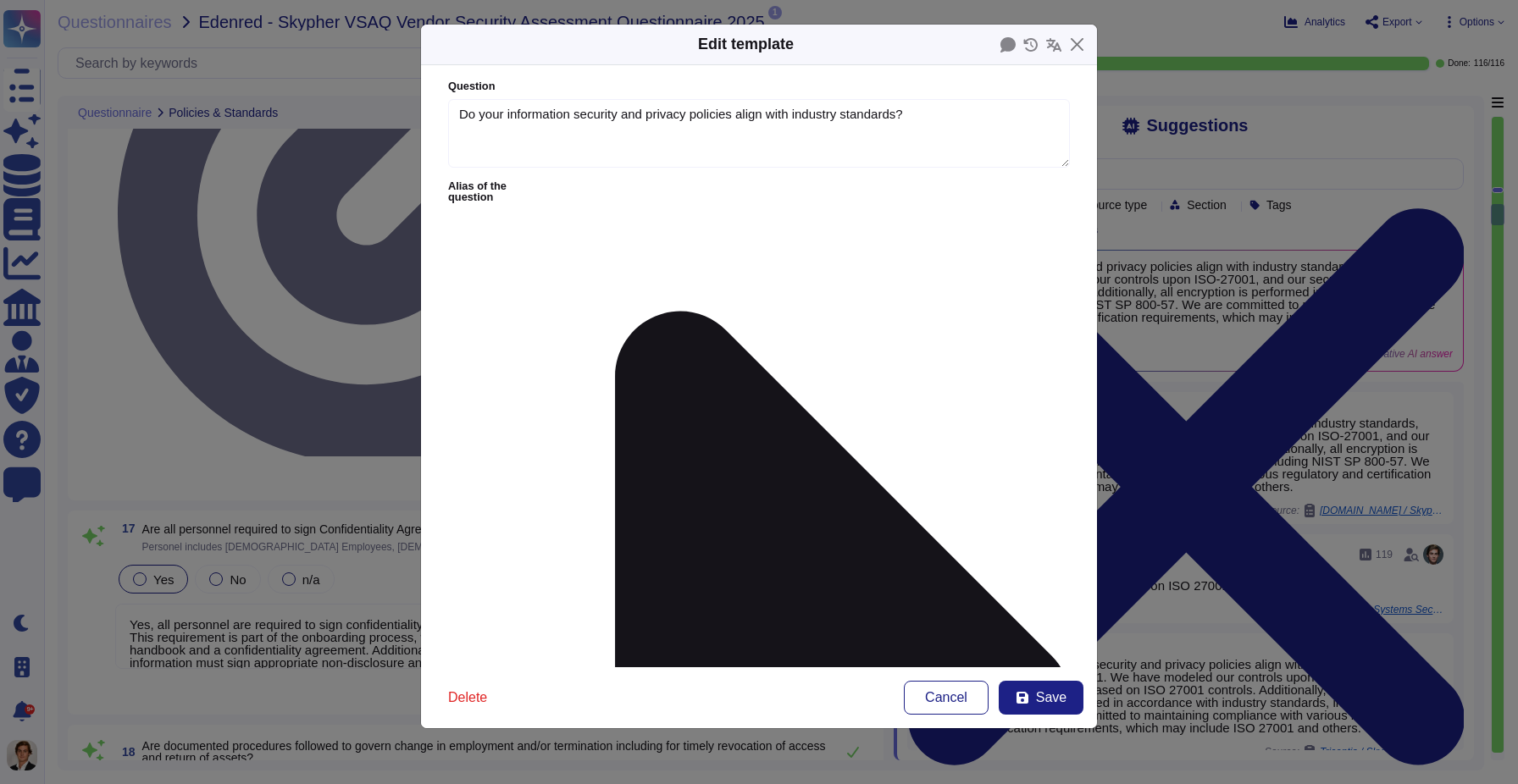
click at [1145, 364] on div "Edit template Question Do your information security and privacy policies align …" at bounding box center [759, 392] width 1518 height 784
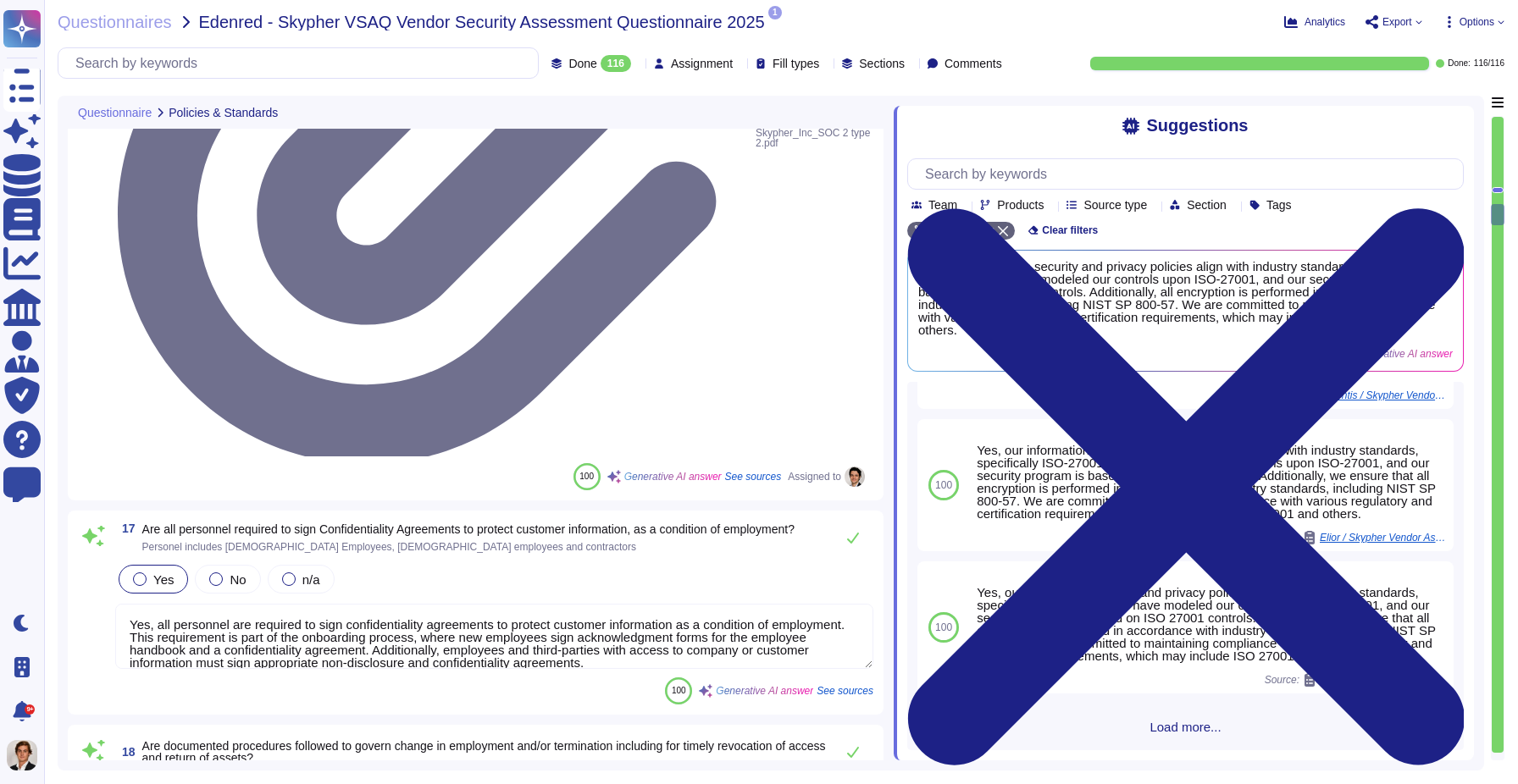
scroll to position [355, 0]
click at [1121, 199] on span "Source type" at bounding box center [1115, 205] width 64 height 11
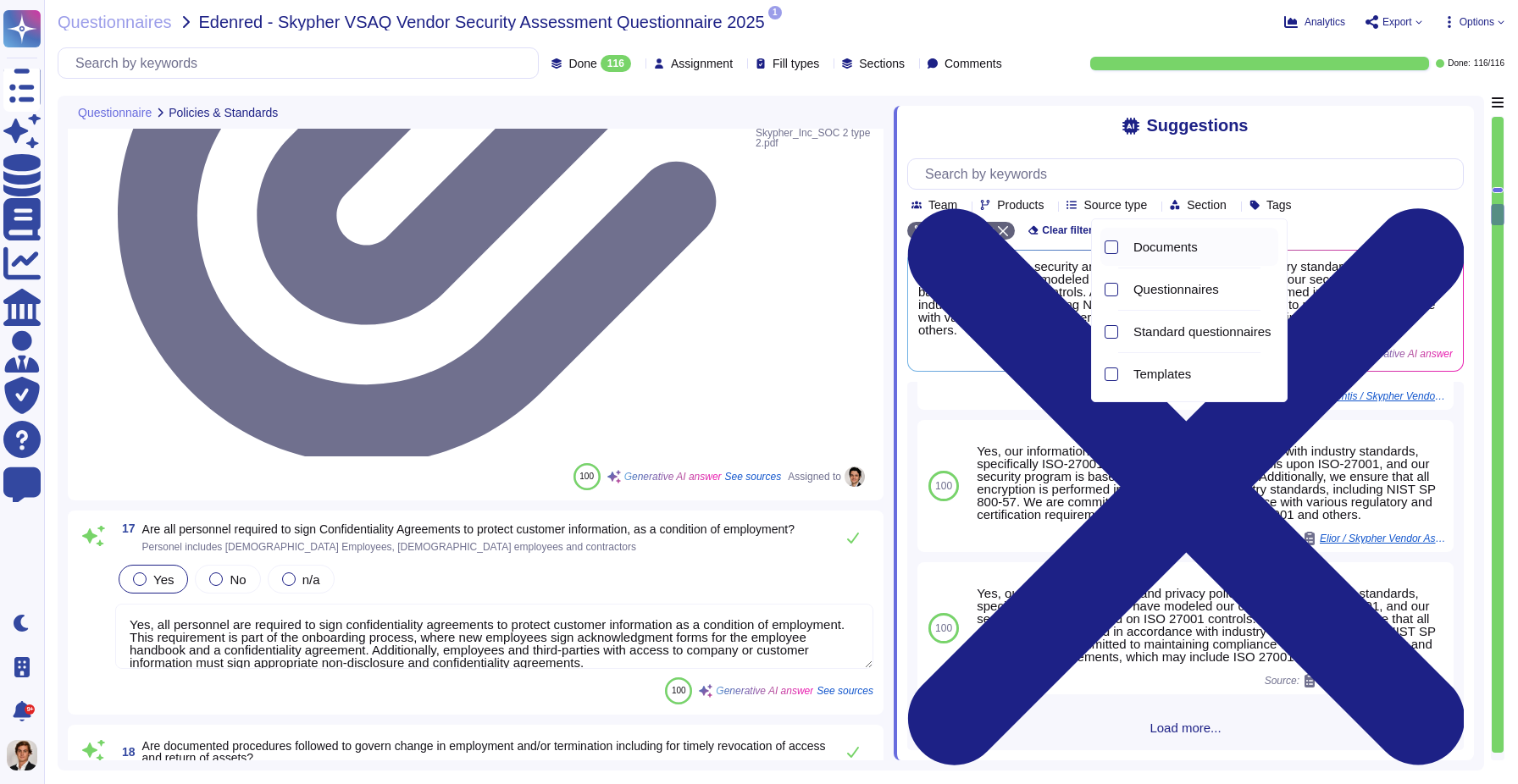
click at [1151, 247] on span "Documents" at bounding box center [1165, 248] width 65 height 15
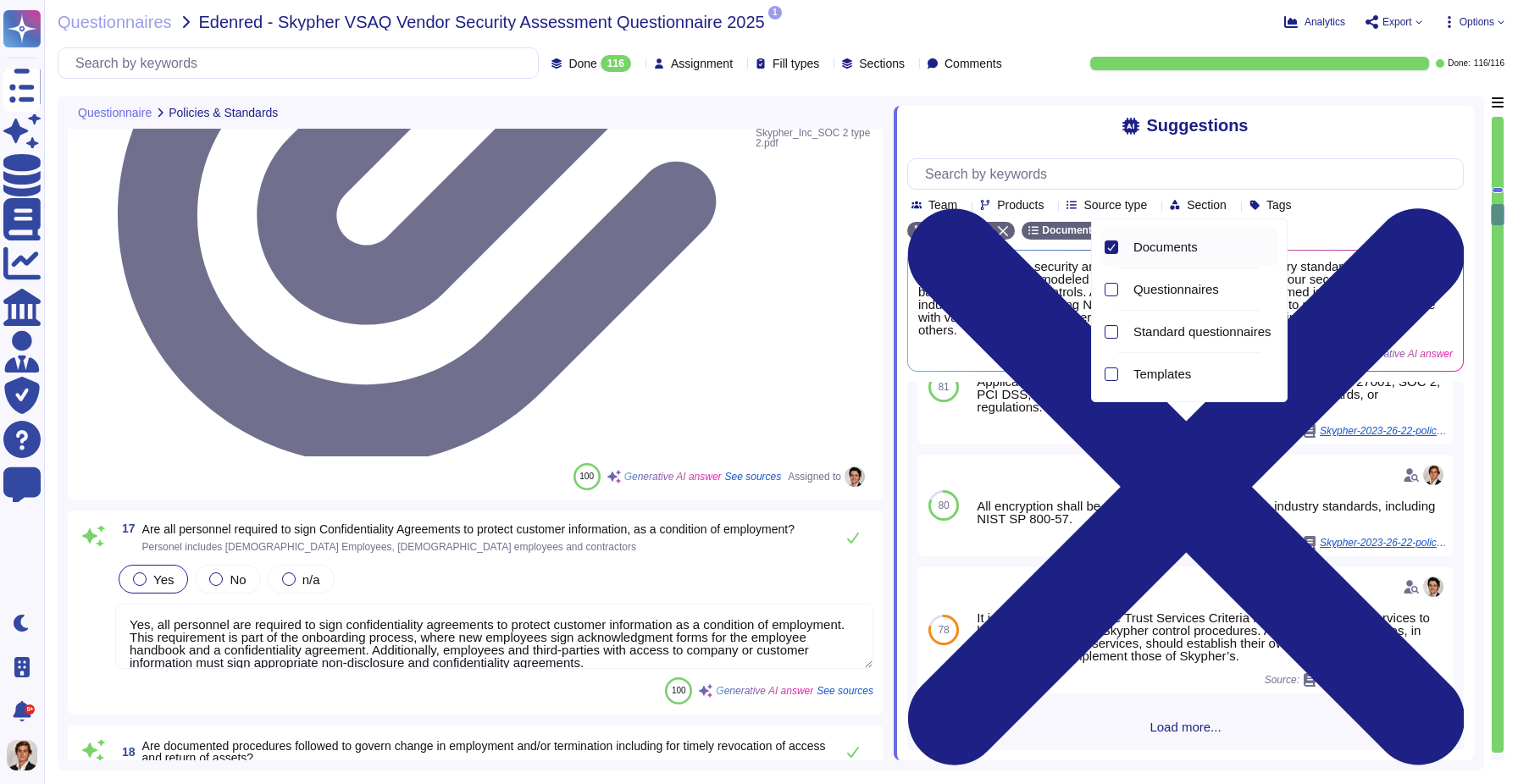
scroll to position [271, 0]
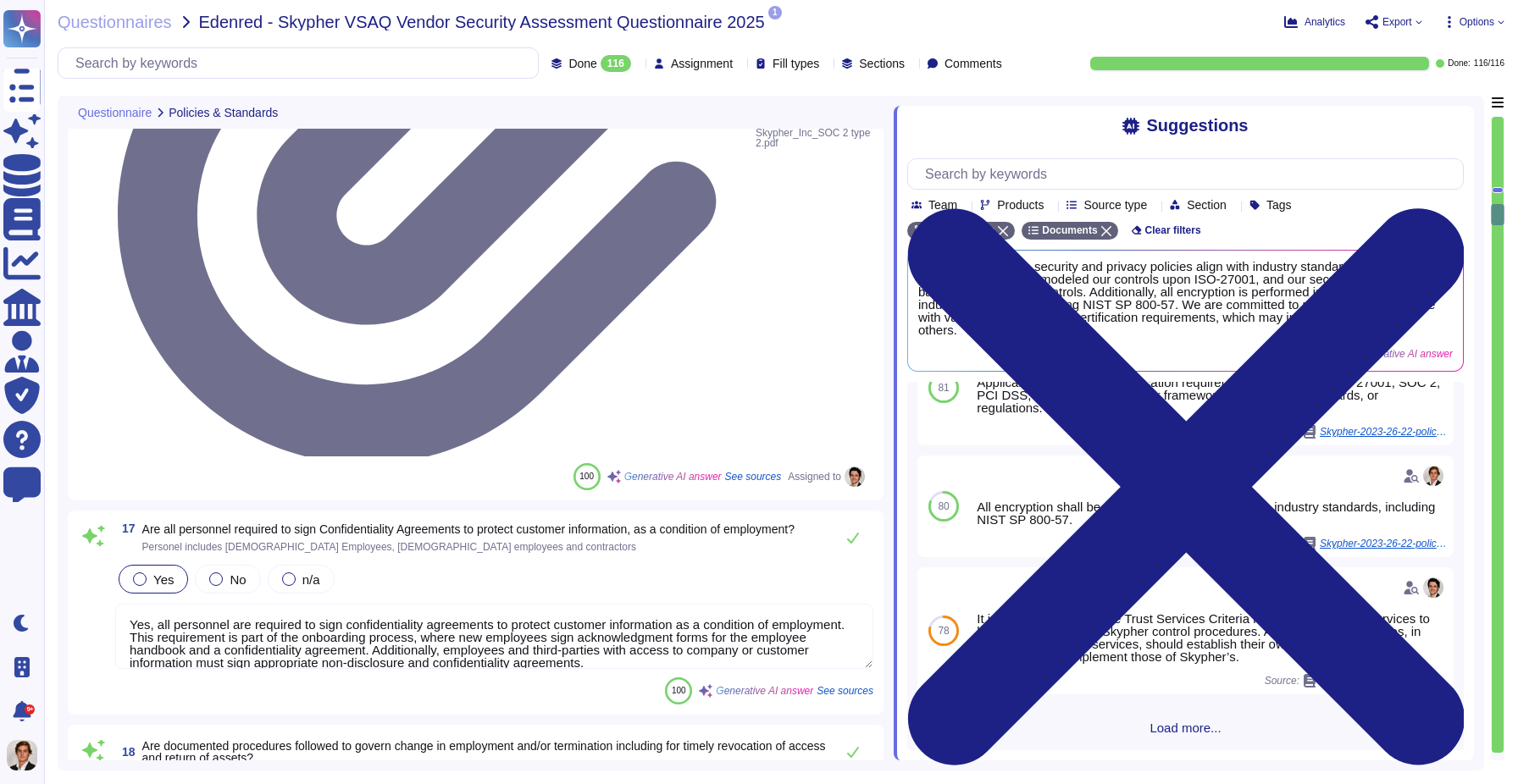
click at [1181, 445] on div "84 The format is based on the following NIST and ISO standards and frameworks: …" at bounding box center [1185, 408] width 557 height 594
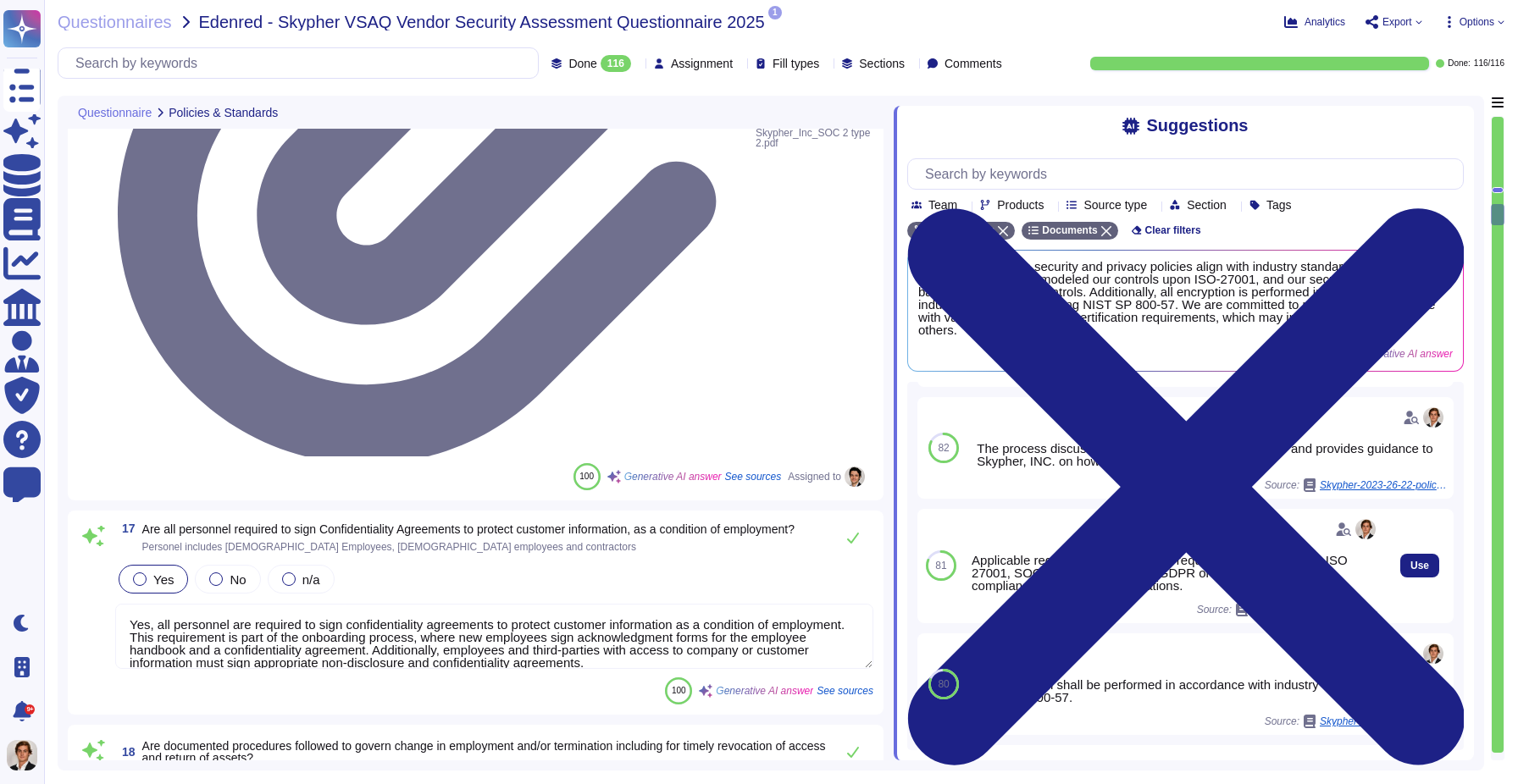
scroll to position [229, 0]
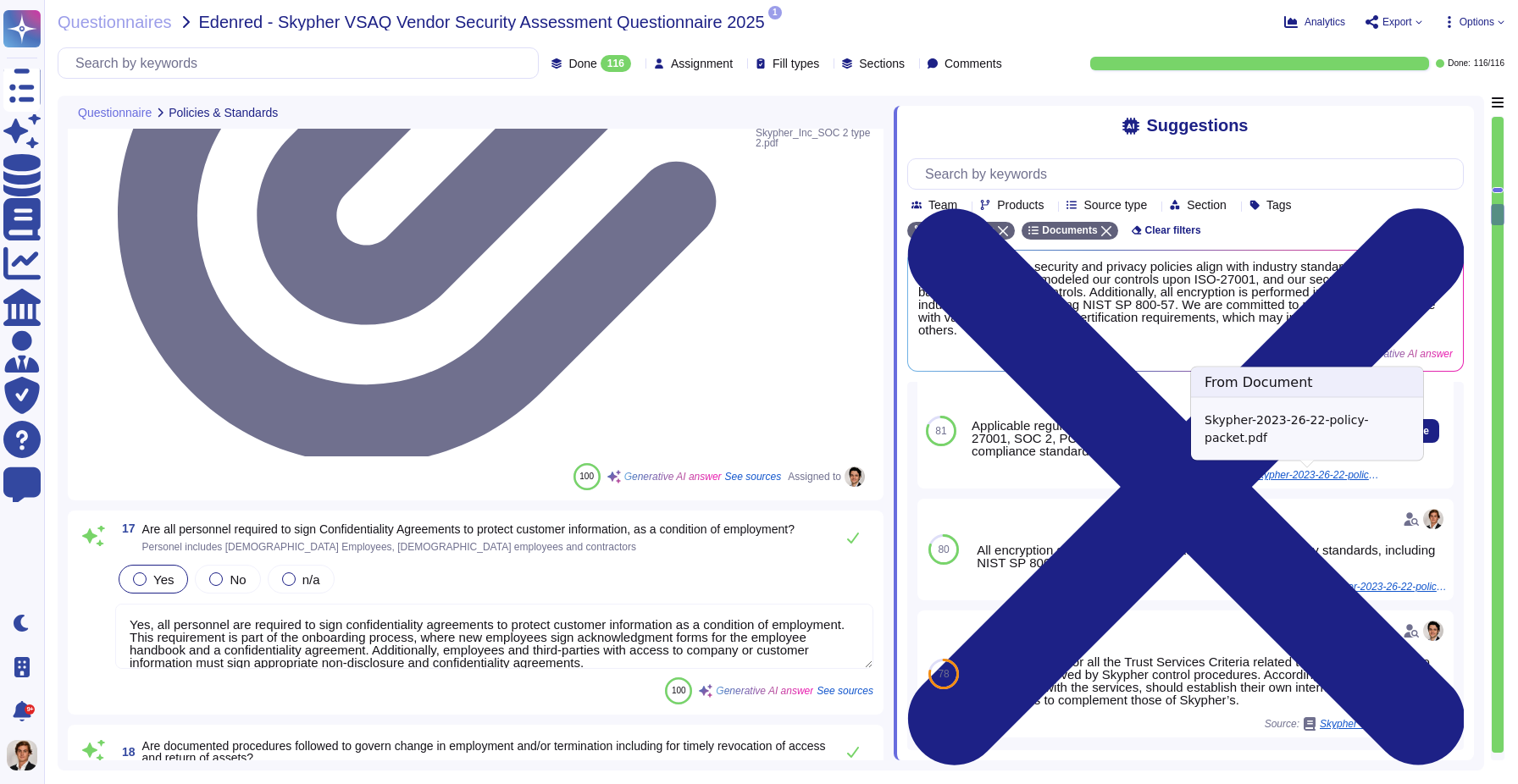
click at [1342, 476] on span "Skypher-2023-26-22-policy-packet.pdf" at bounding box center [1314, 474] width 127 height 10
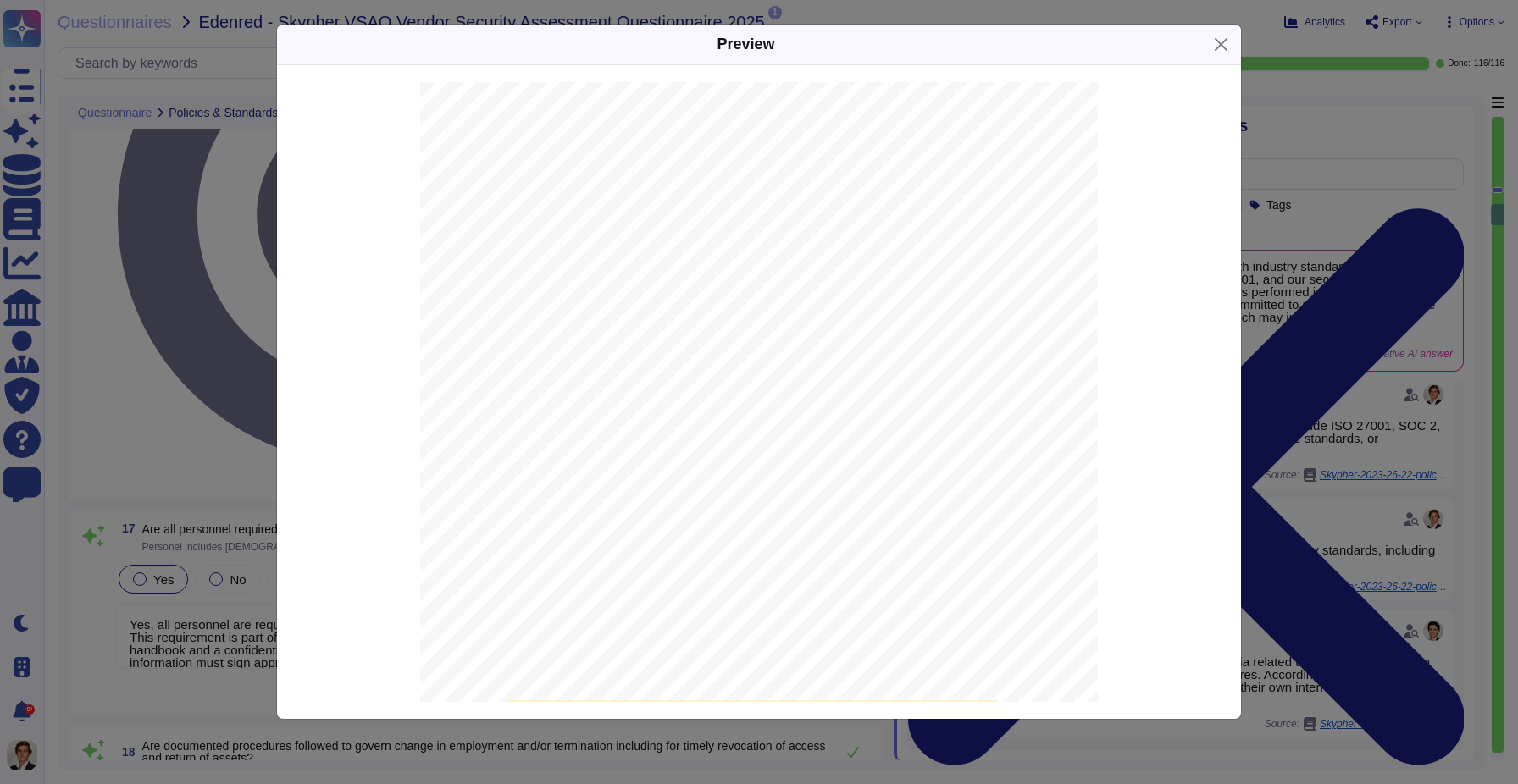
scroll to position [62290, 0]
click at [1225, 35] on button "Close" at bounding box center [1221, 45] width 27 height 27
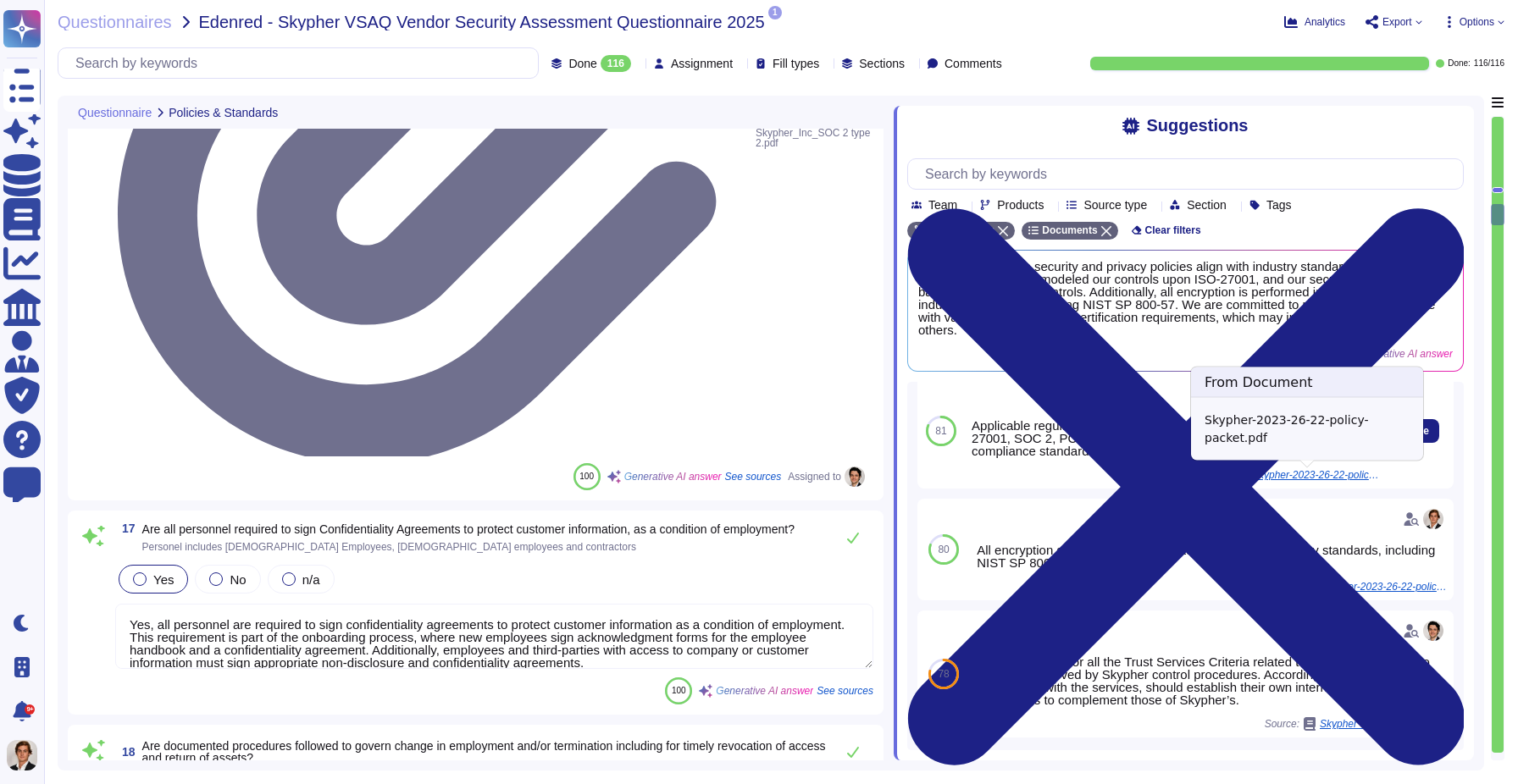
click at [1364, 475] on span "Skypher-2023-26-22-policy-packet.pdf" at bounding box center [1314, 474] width 127 height 10
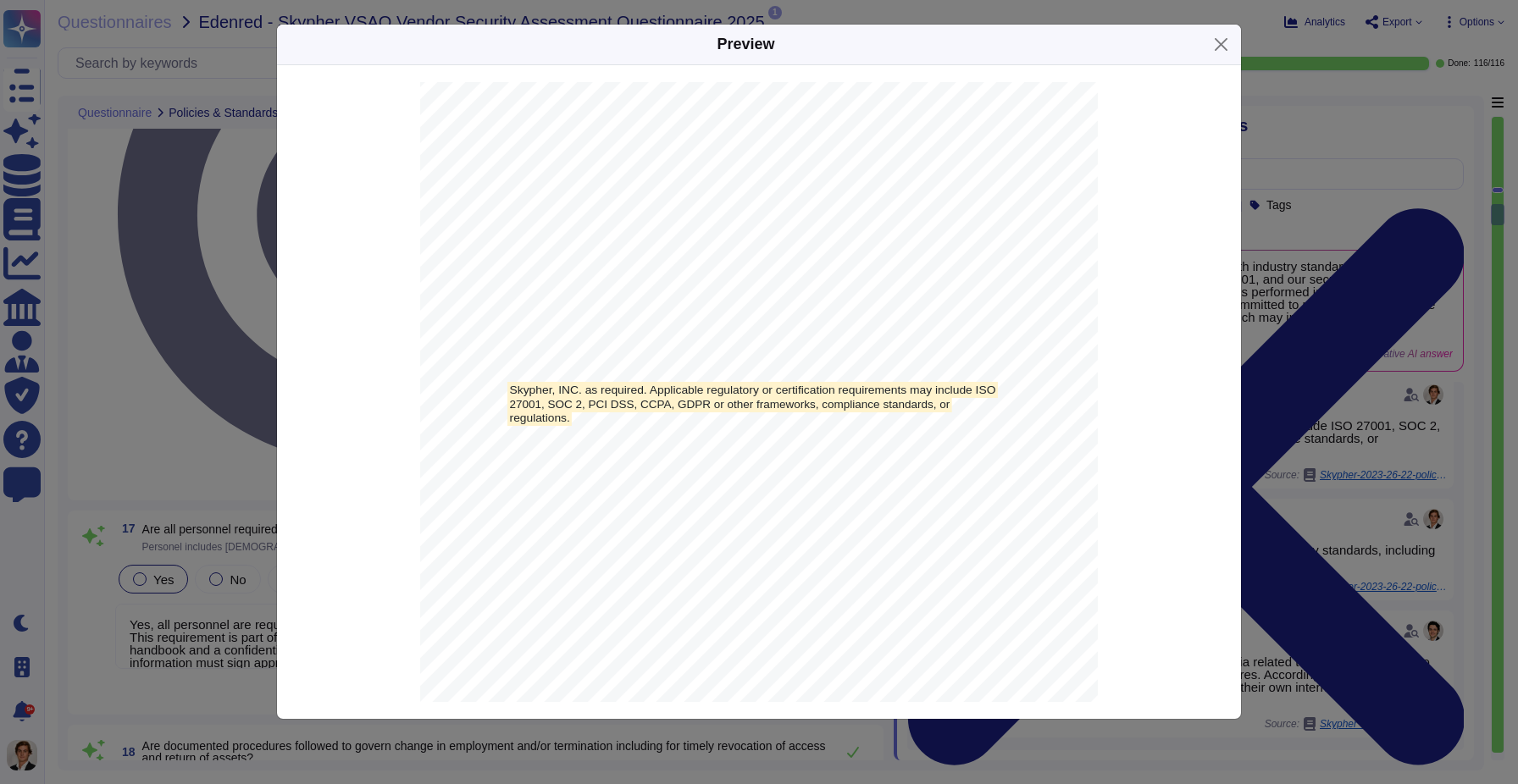
scroll to position [62633, 0]
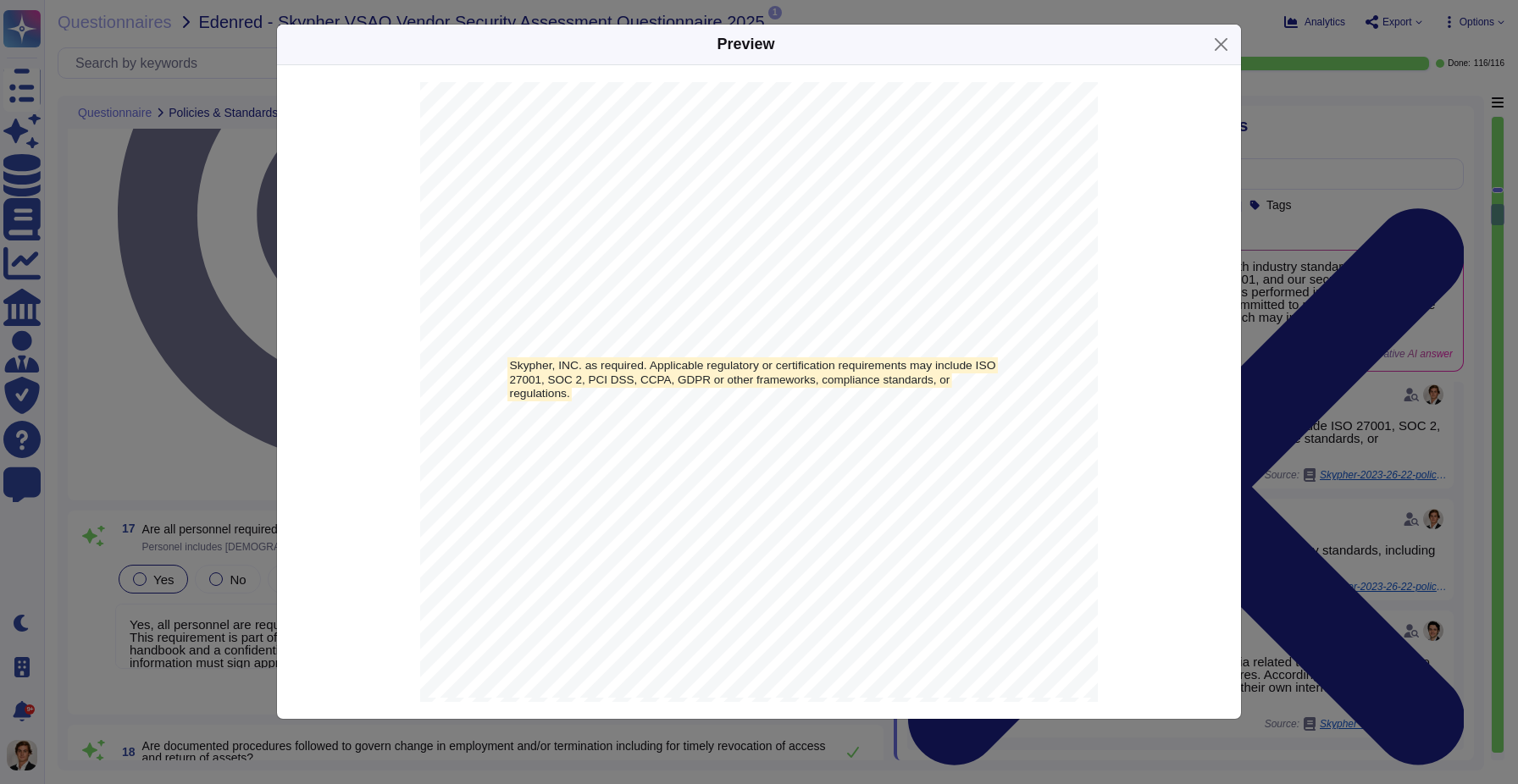
click at [1347, 389] on div "Preview Skypher, INC. TABLE OF CONTENTS Access Control Policy 2 Asset Managemen…" at bounding box center [759, 392] width 1518 height 784
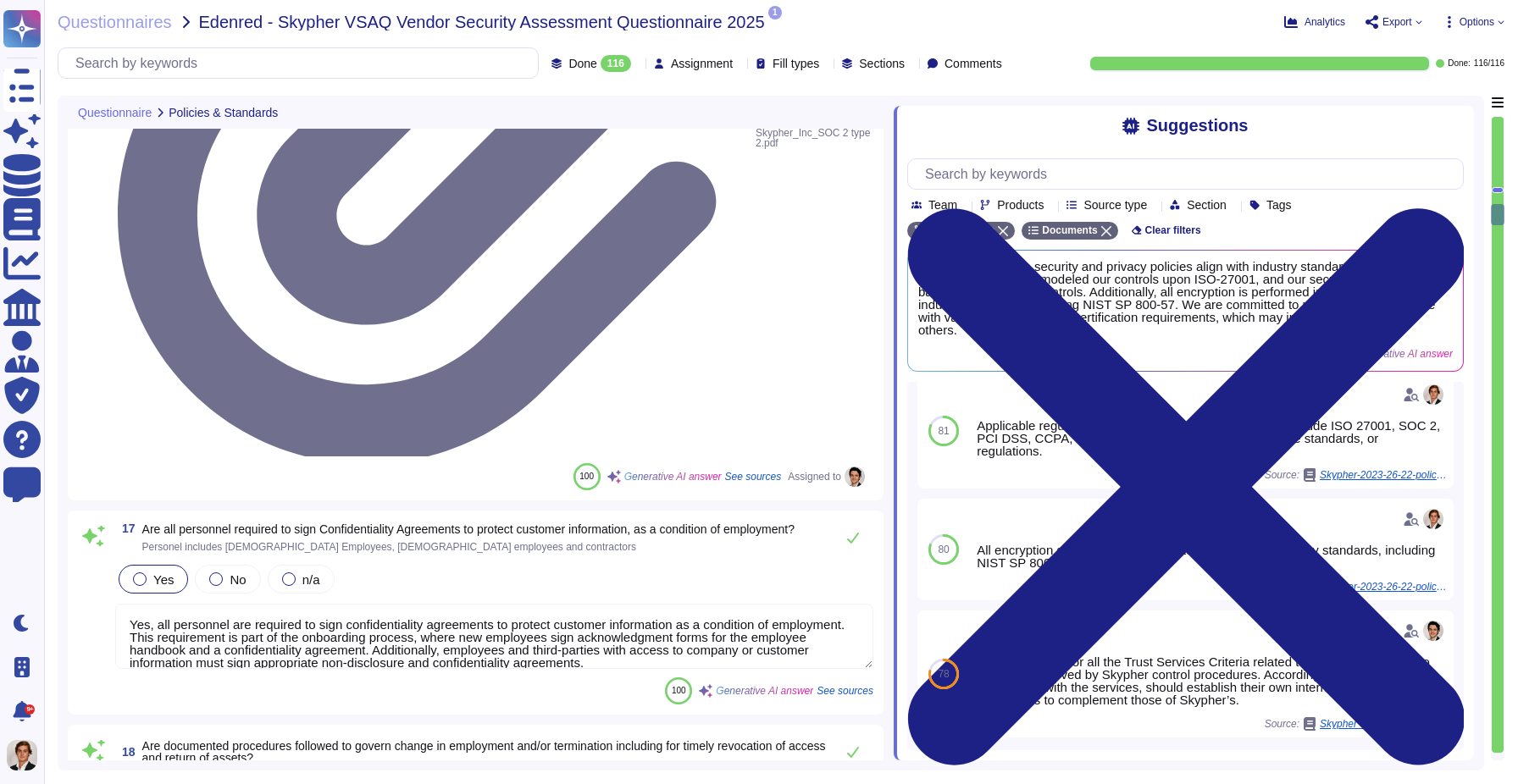
scroll to position [0, 0]
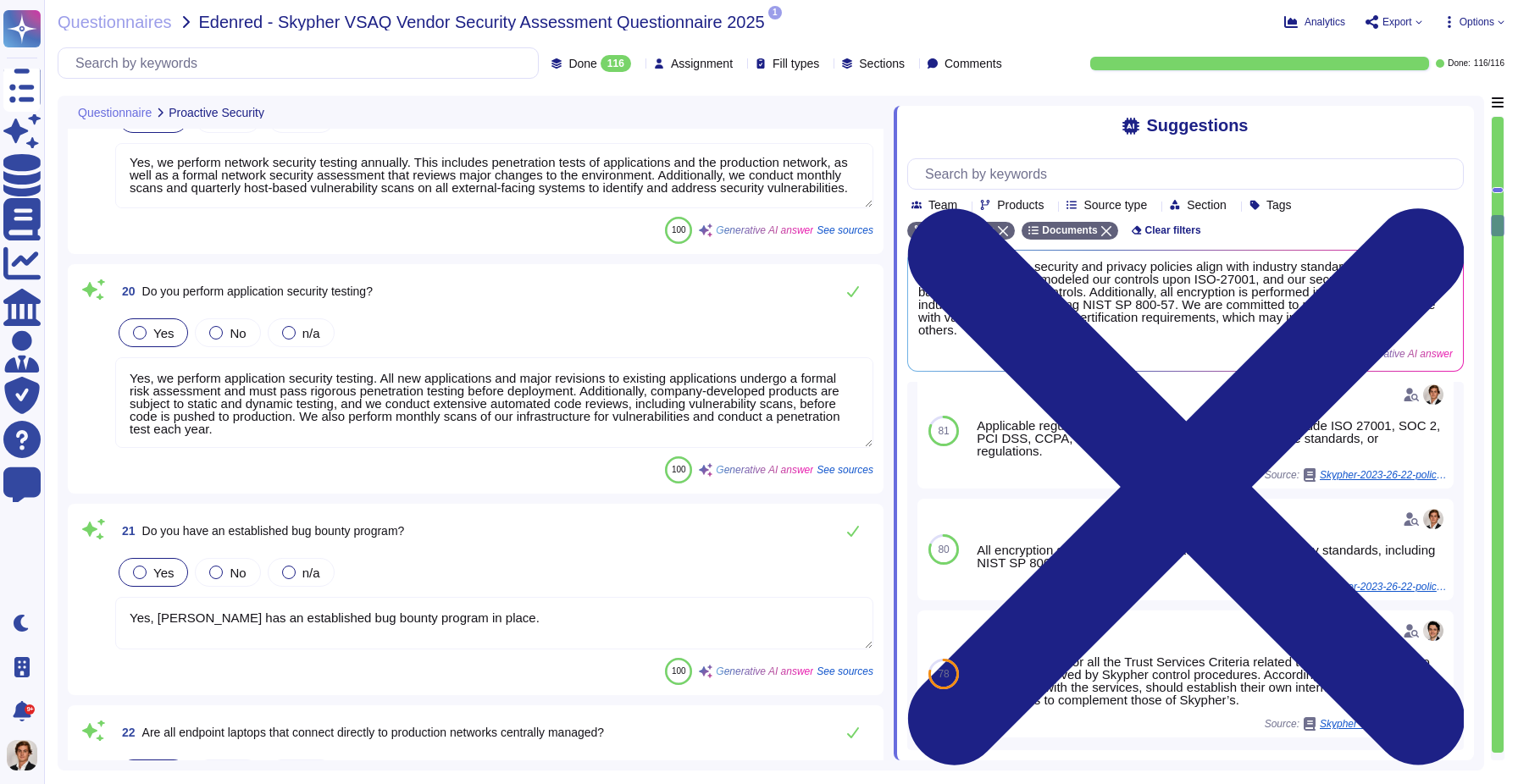
type textarea "Yes, we have breach detection systems and anomaly detection with alerting in pl…"
type textarea "Yes, changes to the production environment are reviewed by at least two enginee…"
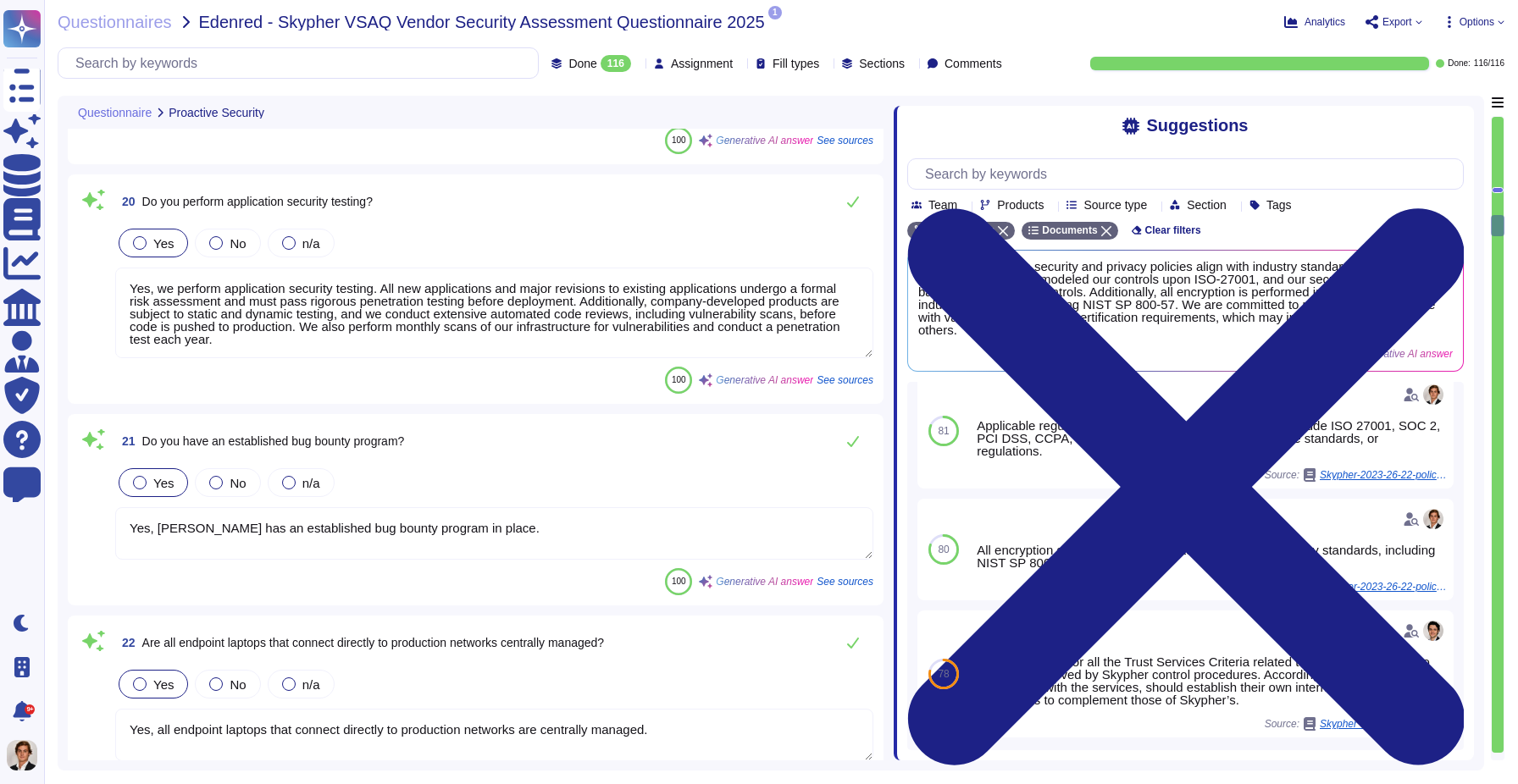
click at [894, 395] on span at bounding box center [893, 428] width 7 height 665
click at [1401, 11] on div "Questionnaires Edenred - Skypher VSAQ Vendor Security Assessment Questionnaire …" at bounding box center [780, 392] width 1473 height 784
click at [1400, 17] on span "Export" at bounding box center [1396, 22] width 30 height 10
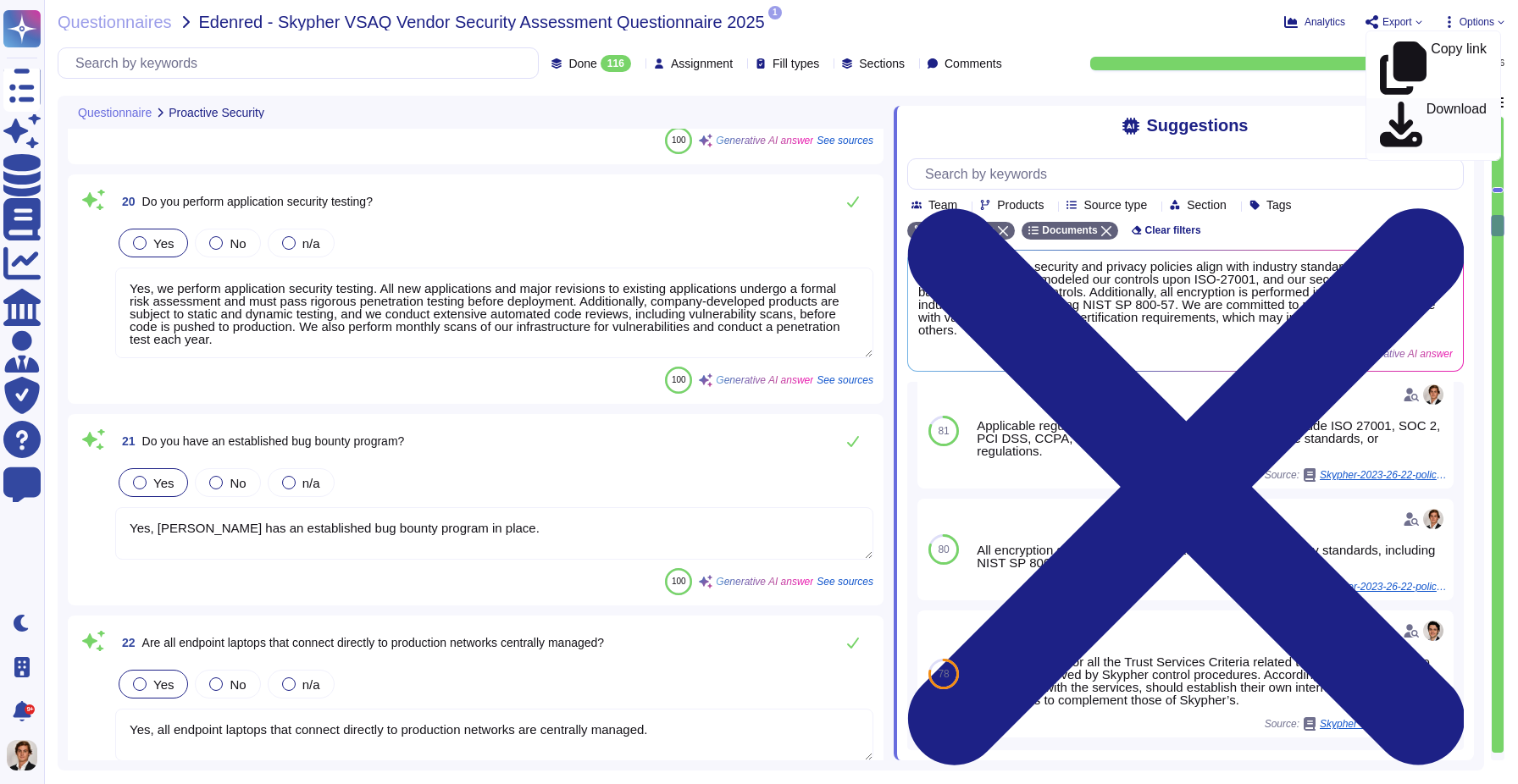
click at [1427, 103] on p "Download" at bounding box center [1456, 127] width 60 height 48
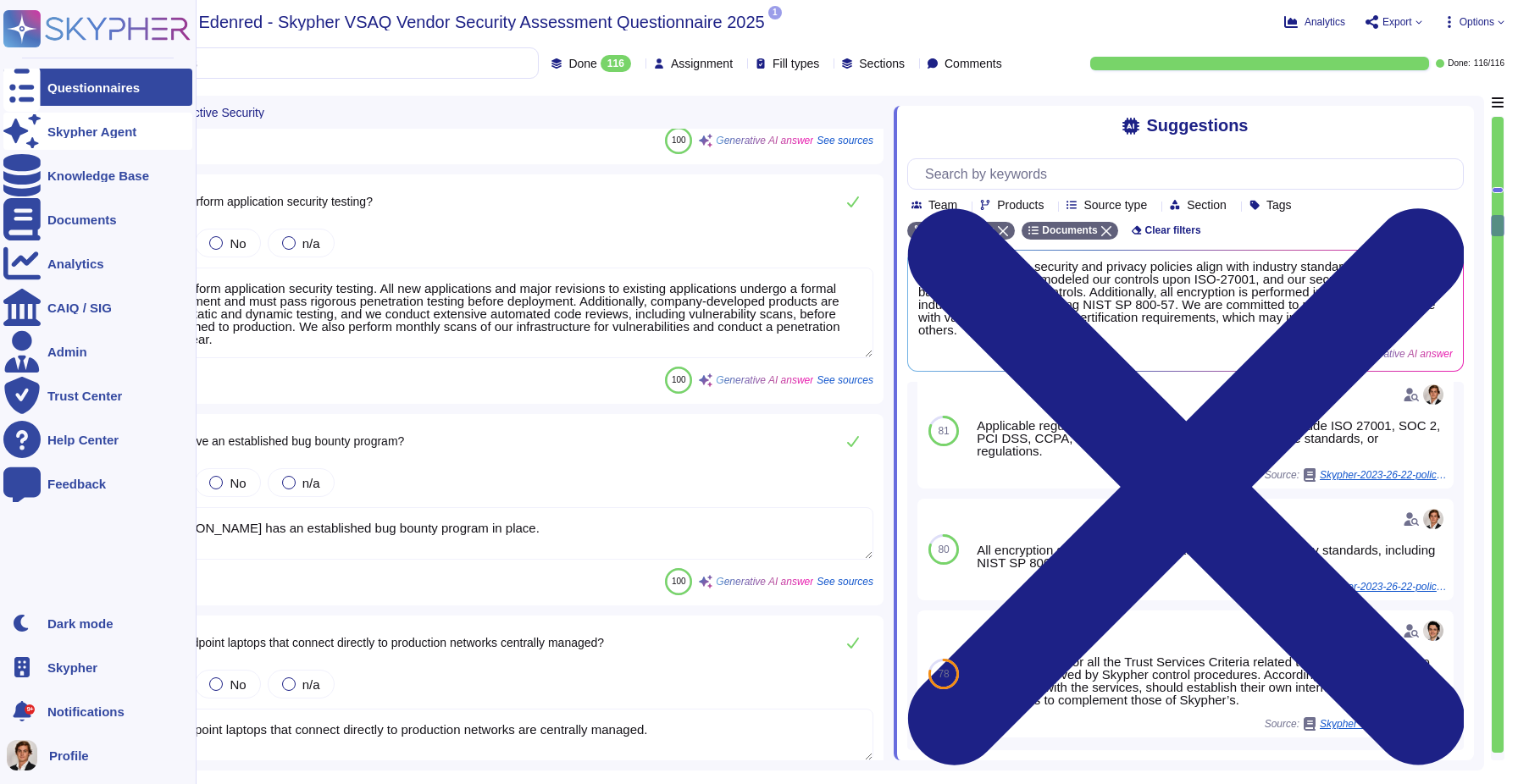
click at [27, 131] on icon at bounding box center [22, 131] width 37 height 33
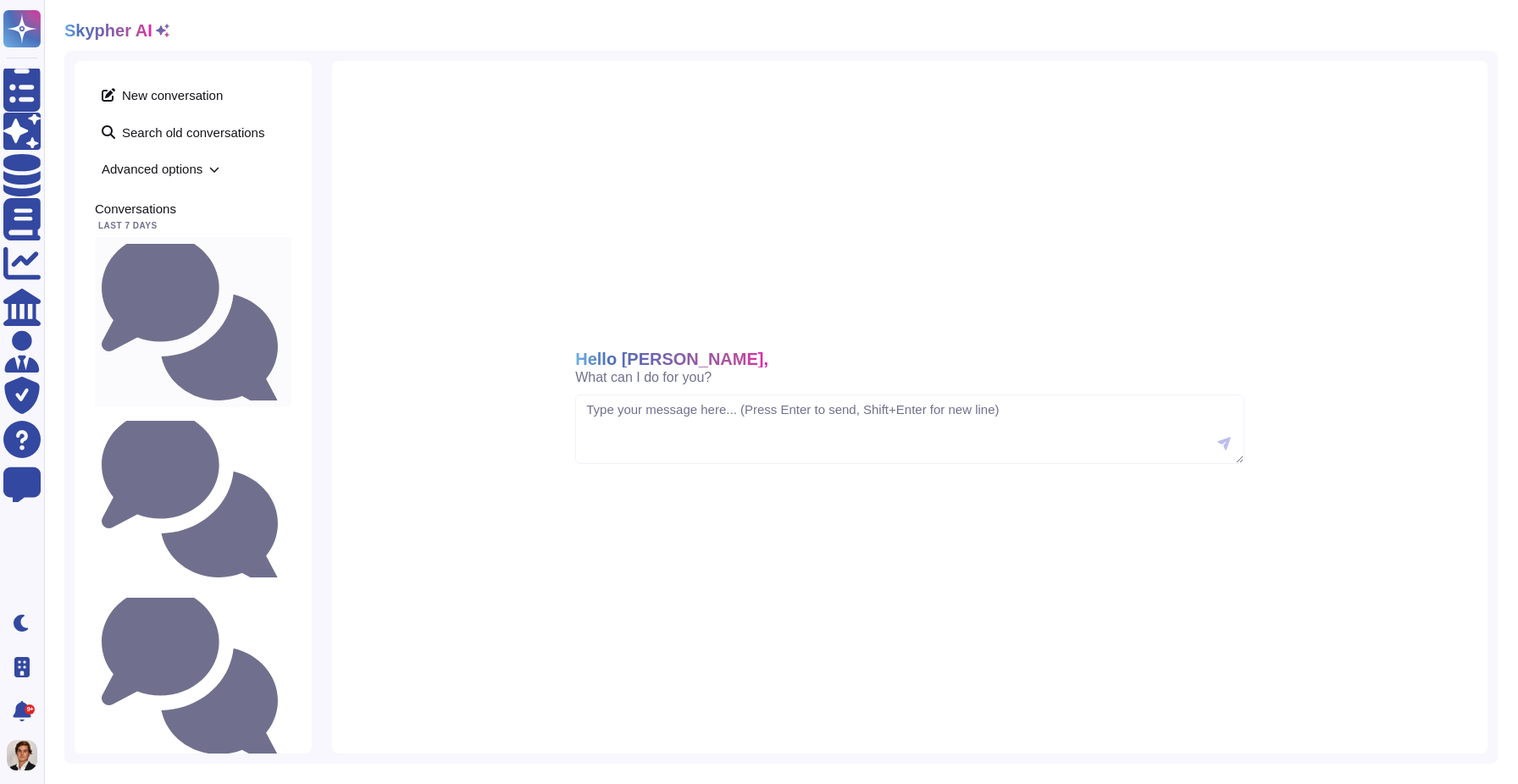
click at [285, 316] on small "Do we have a backups plan and different availability zone in case of failure? W…" at bounding box center [285, 322] width 0 height 11
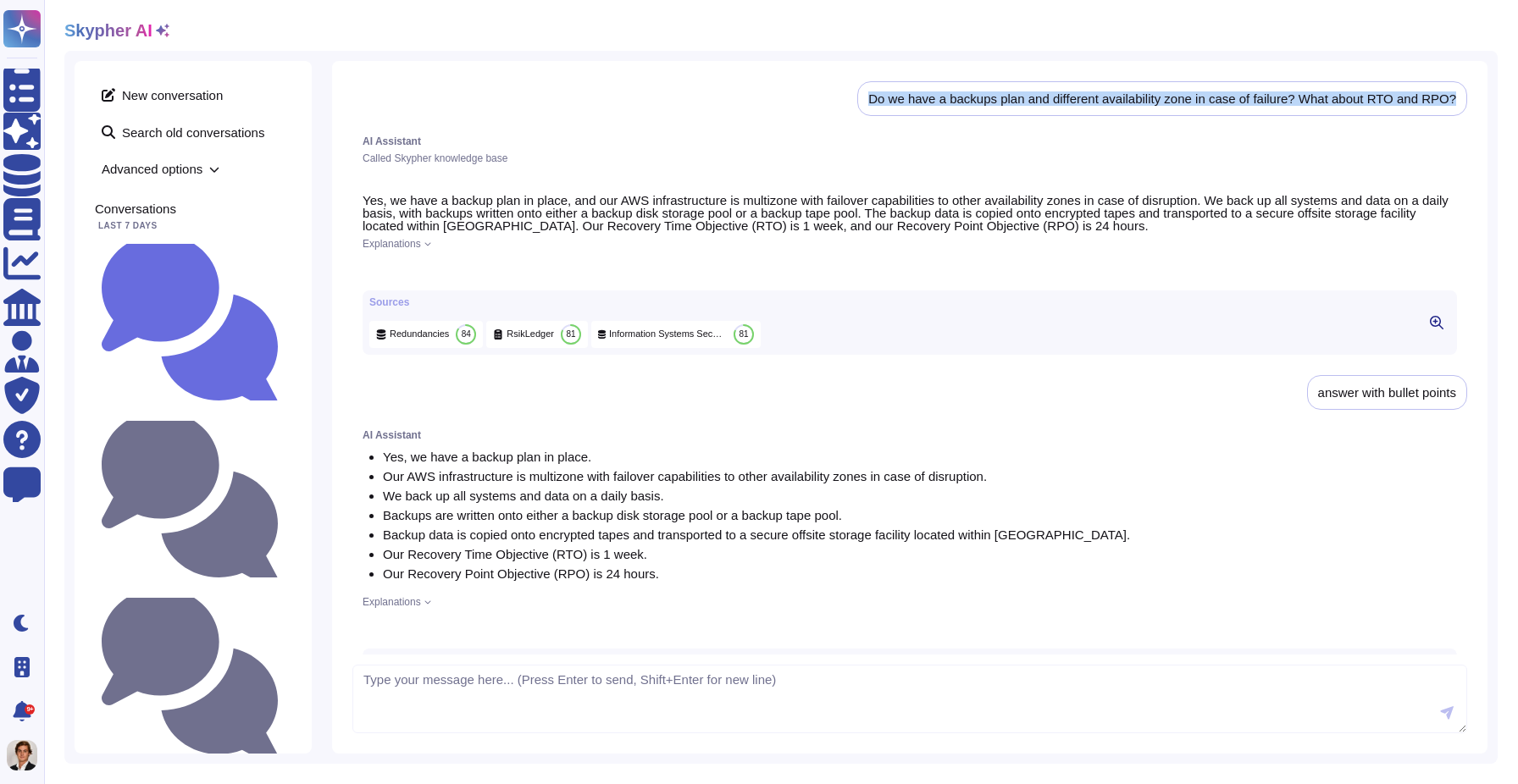
drag, startPoint x: 856, startPoint y: 95, endPoint x: 1497, endPoint y: 96, distance: 641.0
click at [1497, 96] on div "Skypher AI New conversation Search old conversations Advanced options Conversat…" at bounding box center [780, 392] width 1473 height 784
copy div "Do we have a backups plan and different availability zone in case of failure? W…"
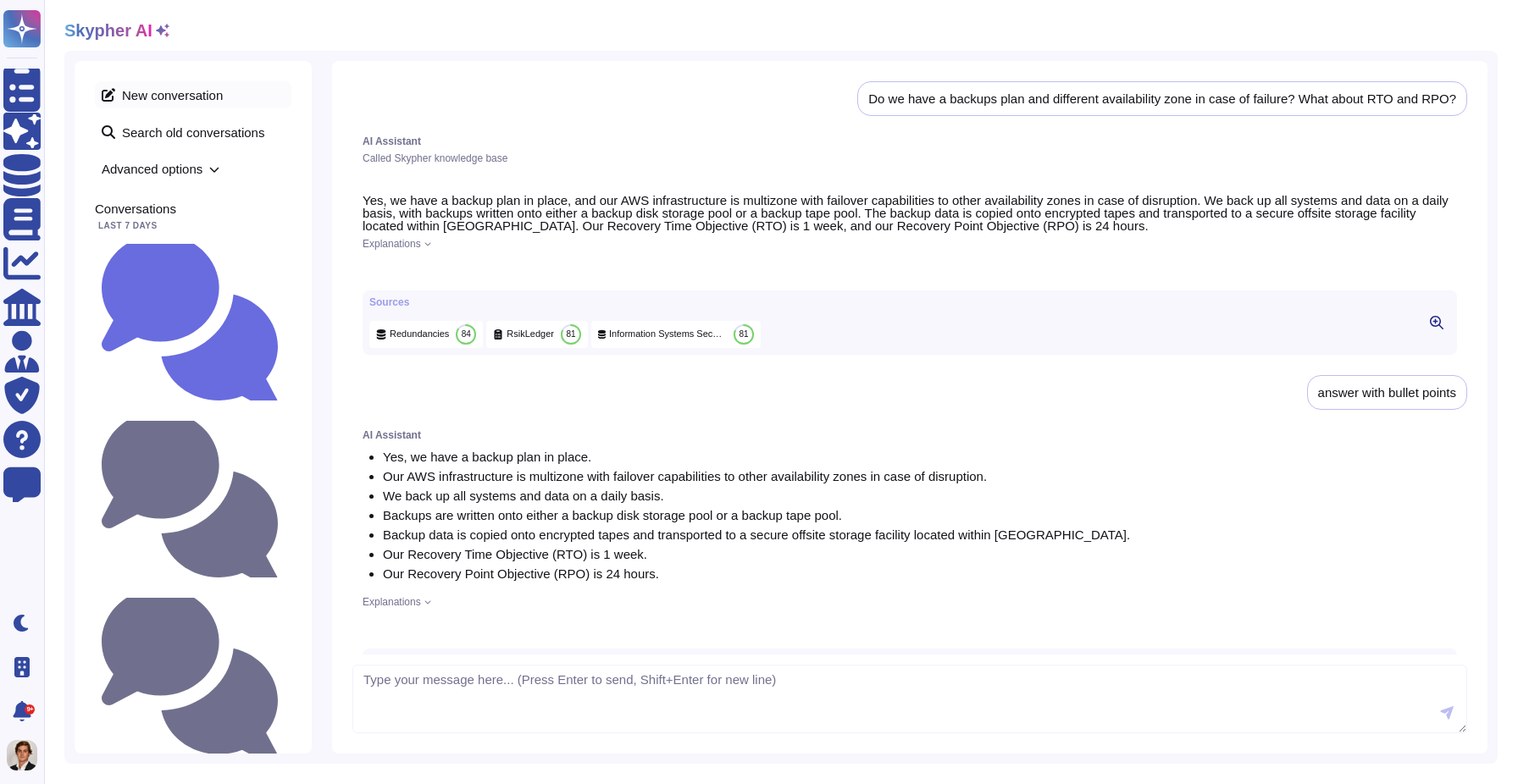
click at [172, 93] on span "New conversation" at bounding box center [193, 94] width 196 height 27
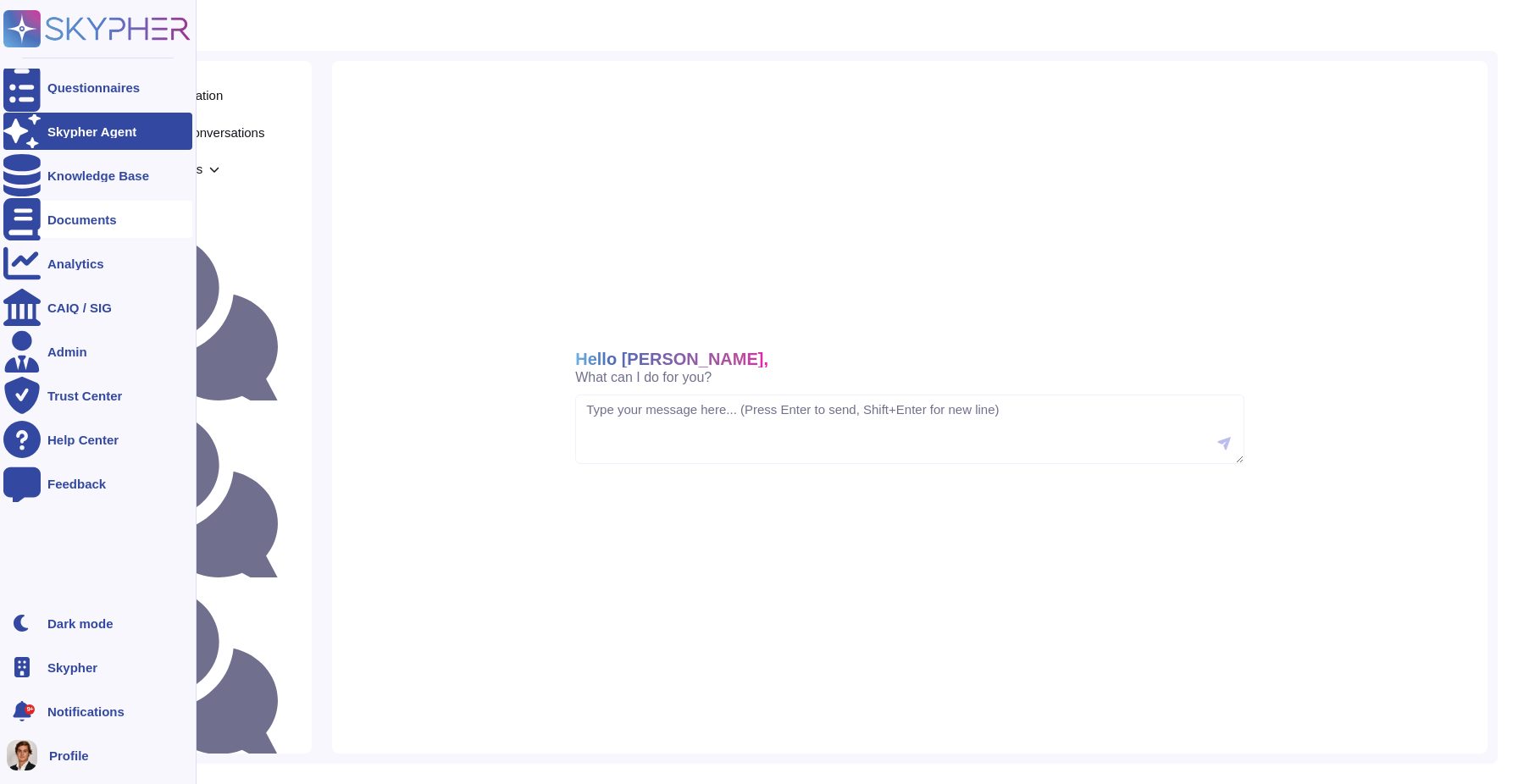
click at [61, 231] on div "Documents" at bounding box center [98, 219] width 189 height 37
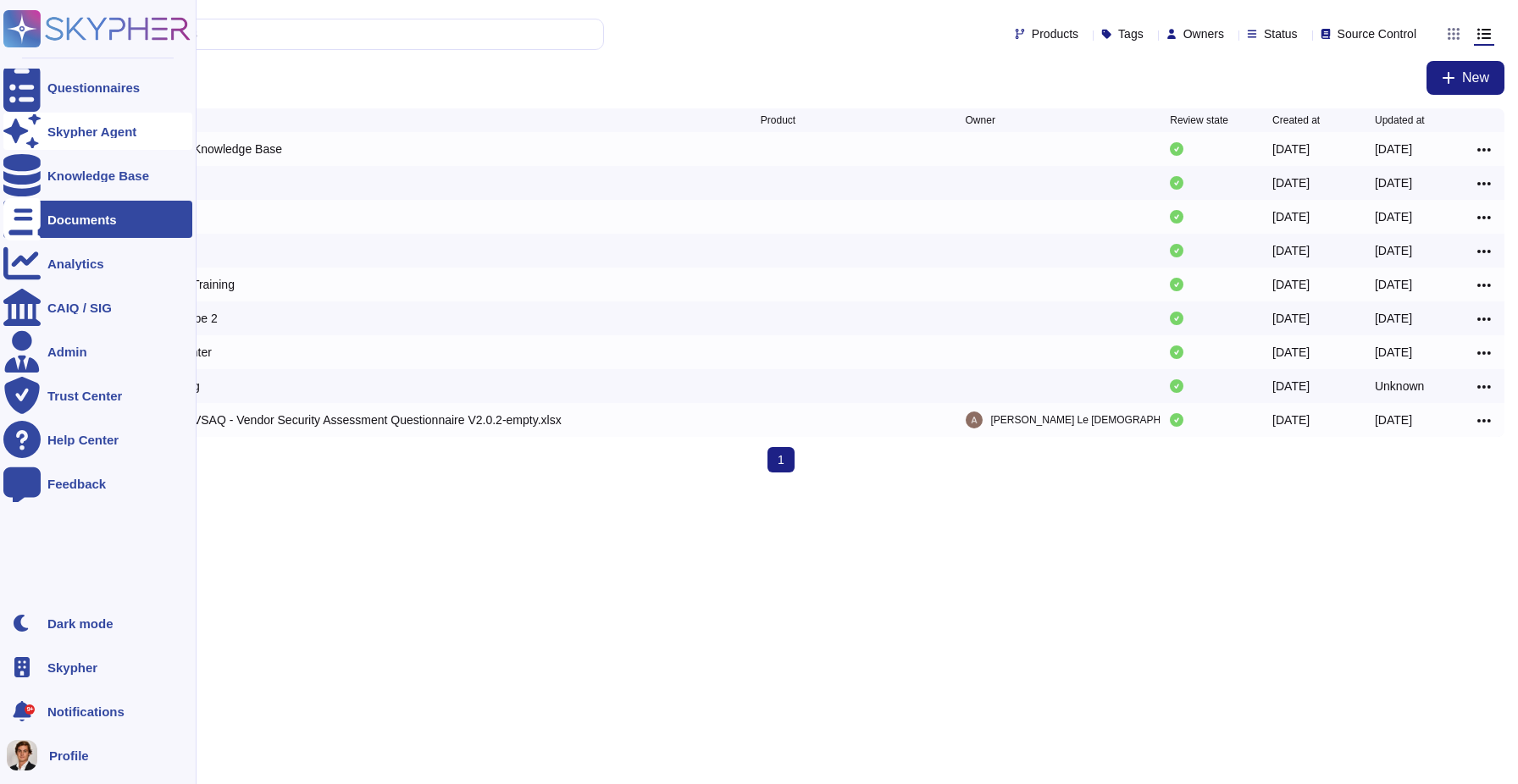
click at [75, 135] on div "Skypher Agent" at bounding box center [91, 131] width 89 height 12
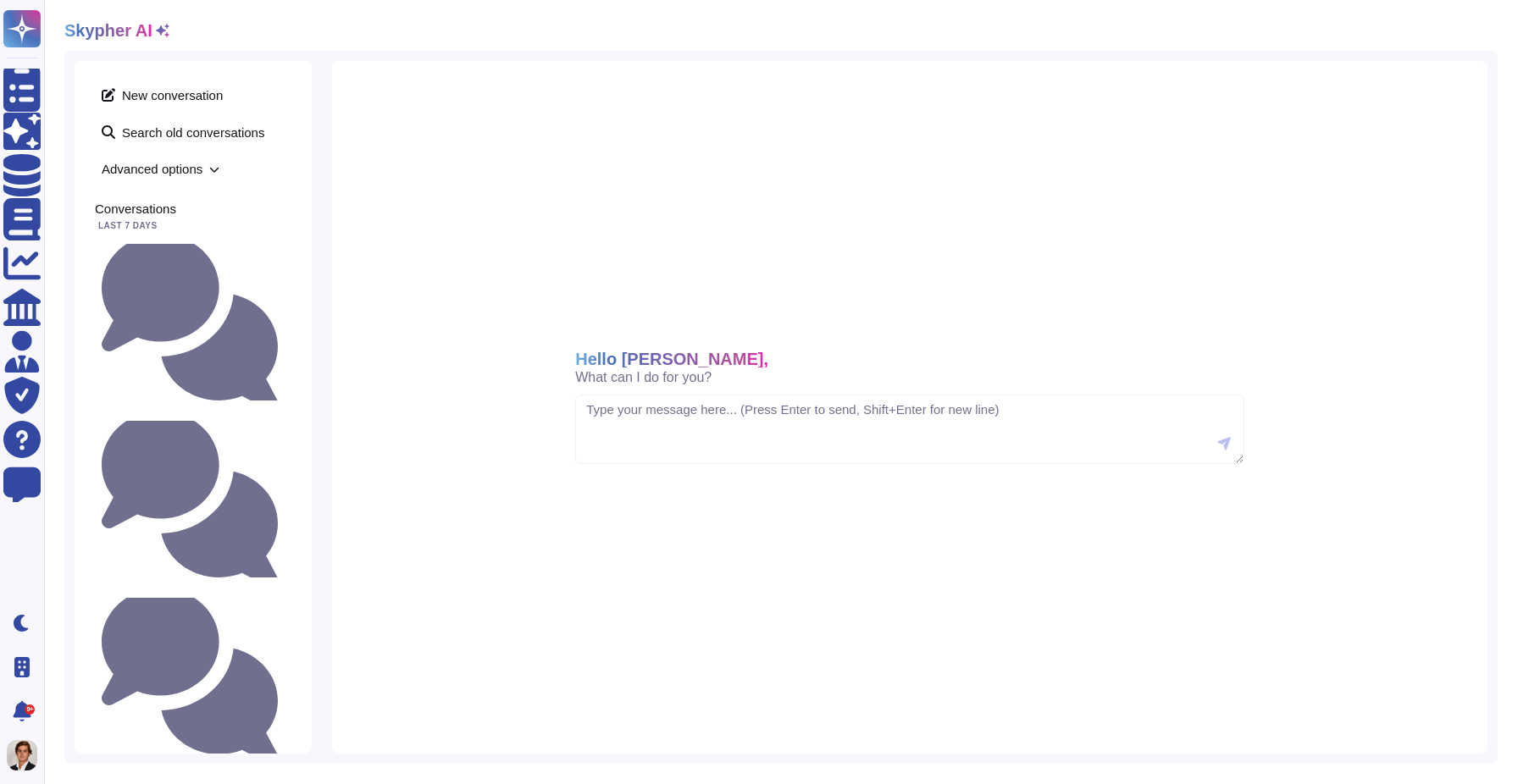
click at [597, 441] on textarea at bounding box center [909, 429] width 669 height 70
type textarea "Do we have a backups plan and different availability zone in case of failure? W…"
click at [1227, 447] on icon at bounding box center [1224, 444] width 13 height 13
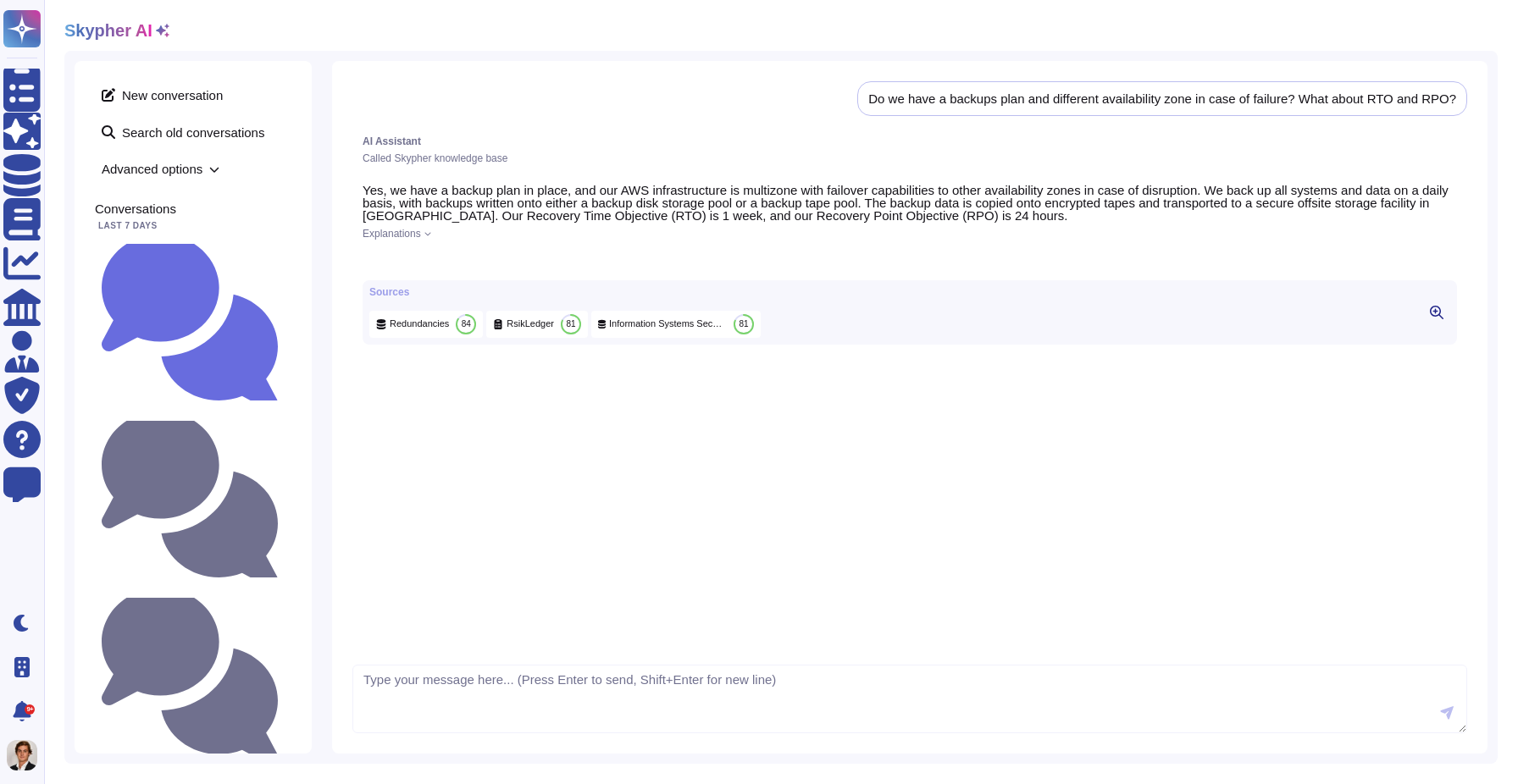
click at [431, 234] on icon at bounding box center [427, 233] width 7 height 7
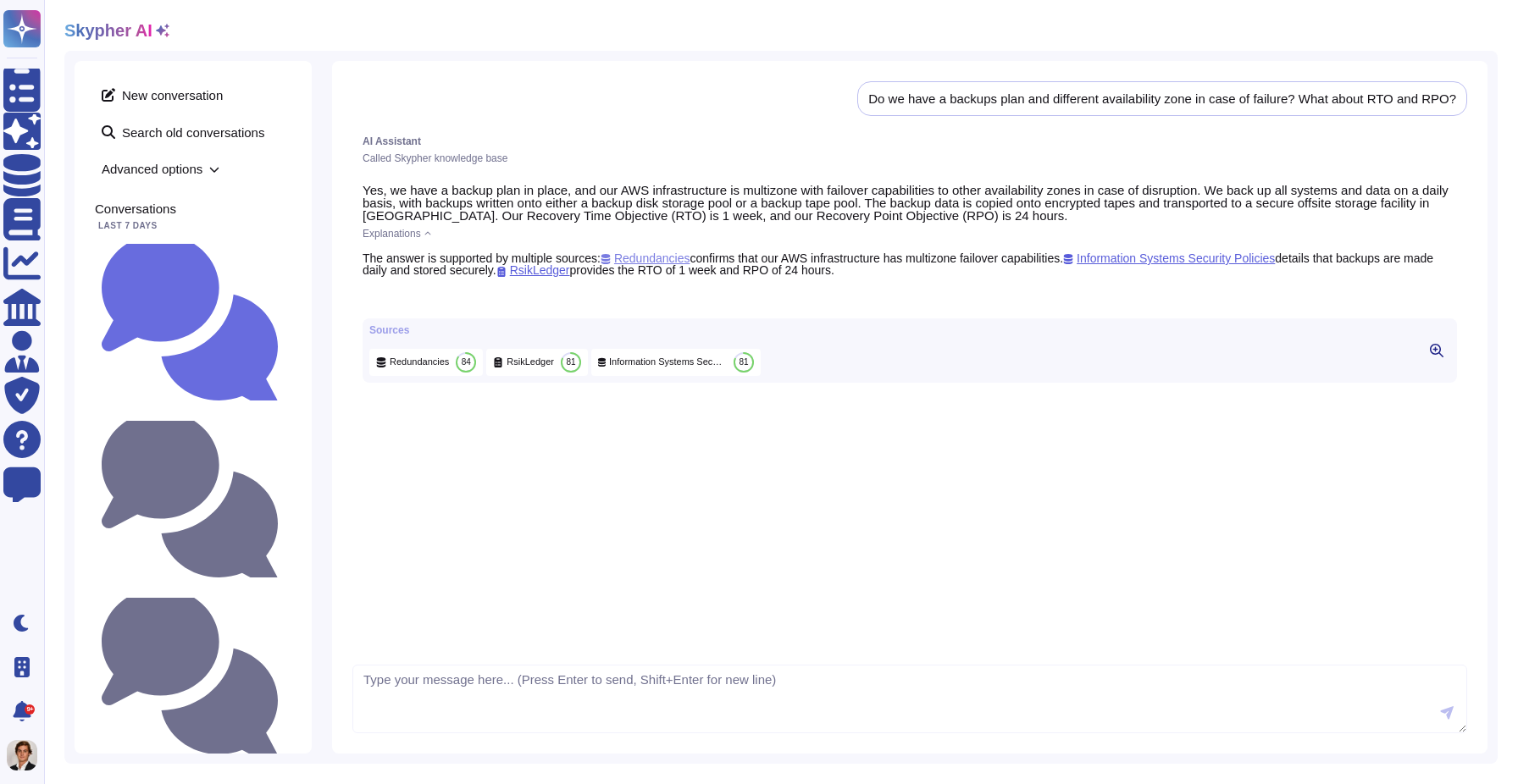
click at [658, 258] on span "Redundancies" at bounding box center [645, 258] width 90 height 13
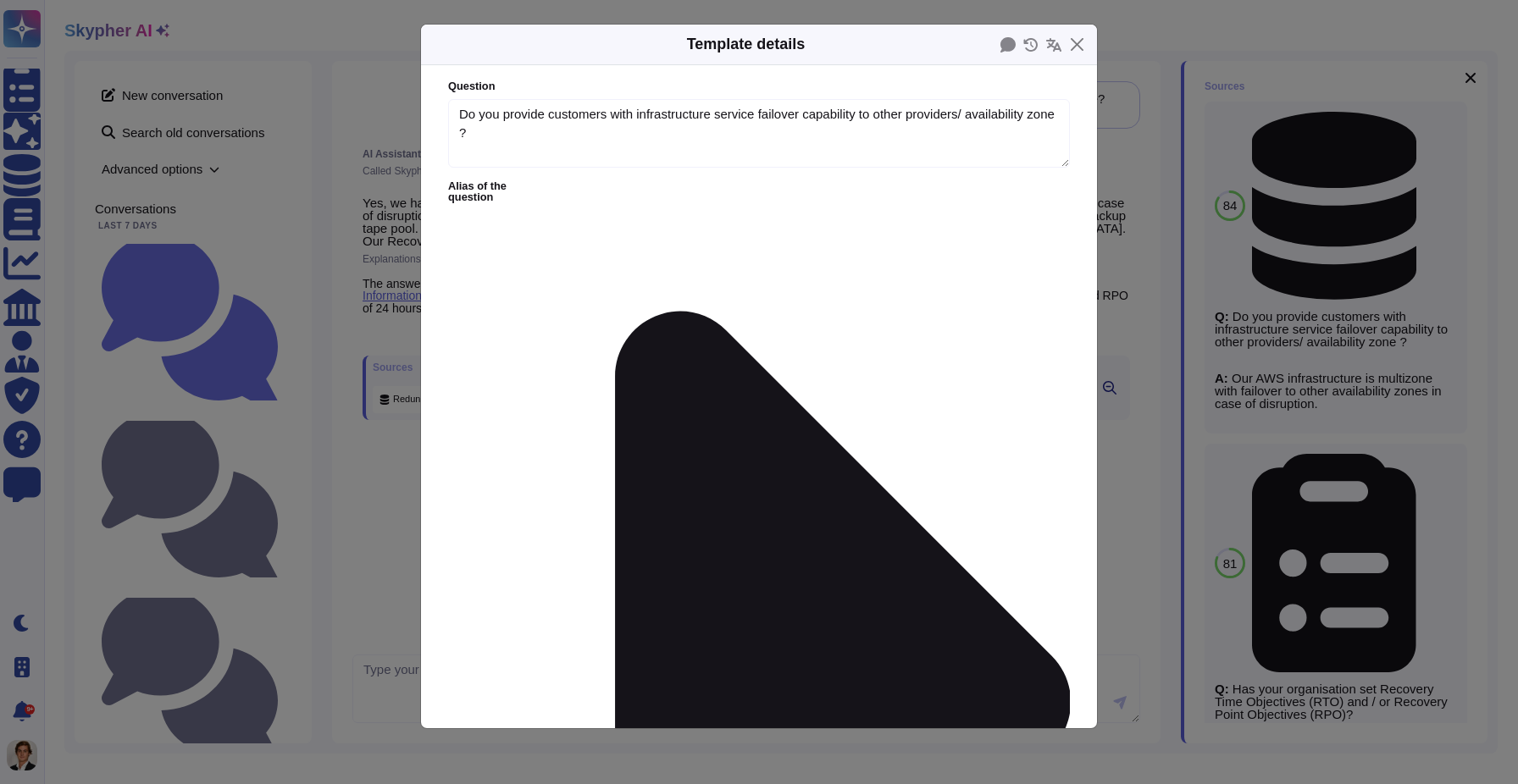
type textarea "Do you provide customers with infrastructure service failover capability to oth…"
type textarea "Our AWS infrastructure is multizone with failover to other availability zones i…"
click at [1080, 39] on button "Close" at bounding box center [1077, 45] width 27 height 27
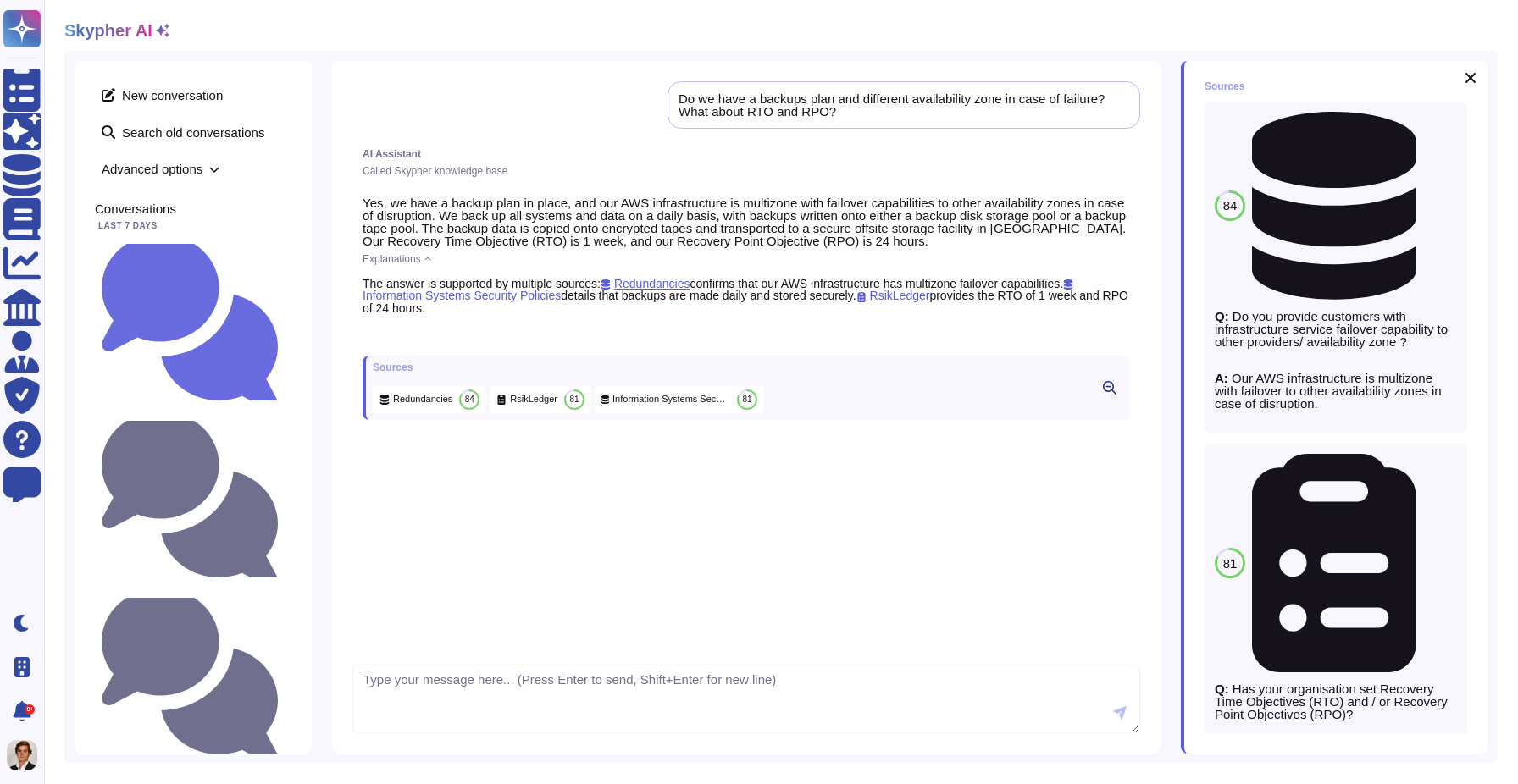
click at [1104, 394] on icon at bounding box center [1109, 388] width 13 height 13
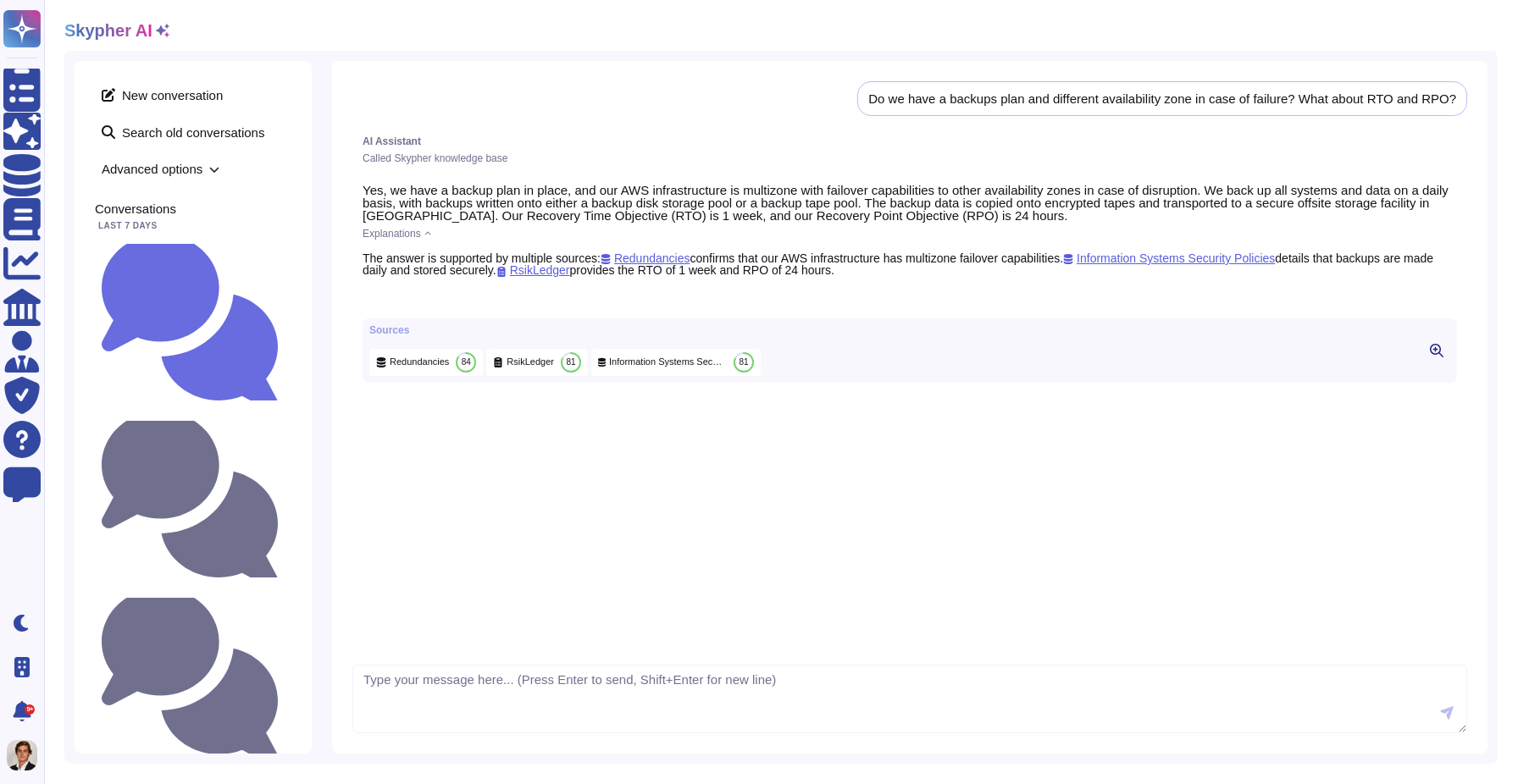
click at [1307, 353] on div "Sources Redundancies 84 RsikLedger 81 Information Systems Security Policies 81" at bounding box center [909, 351] width 1094 height 65
click at [1429, 357] on icon at bounding box center [1436, 351] width 13 height 13
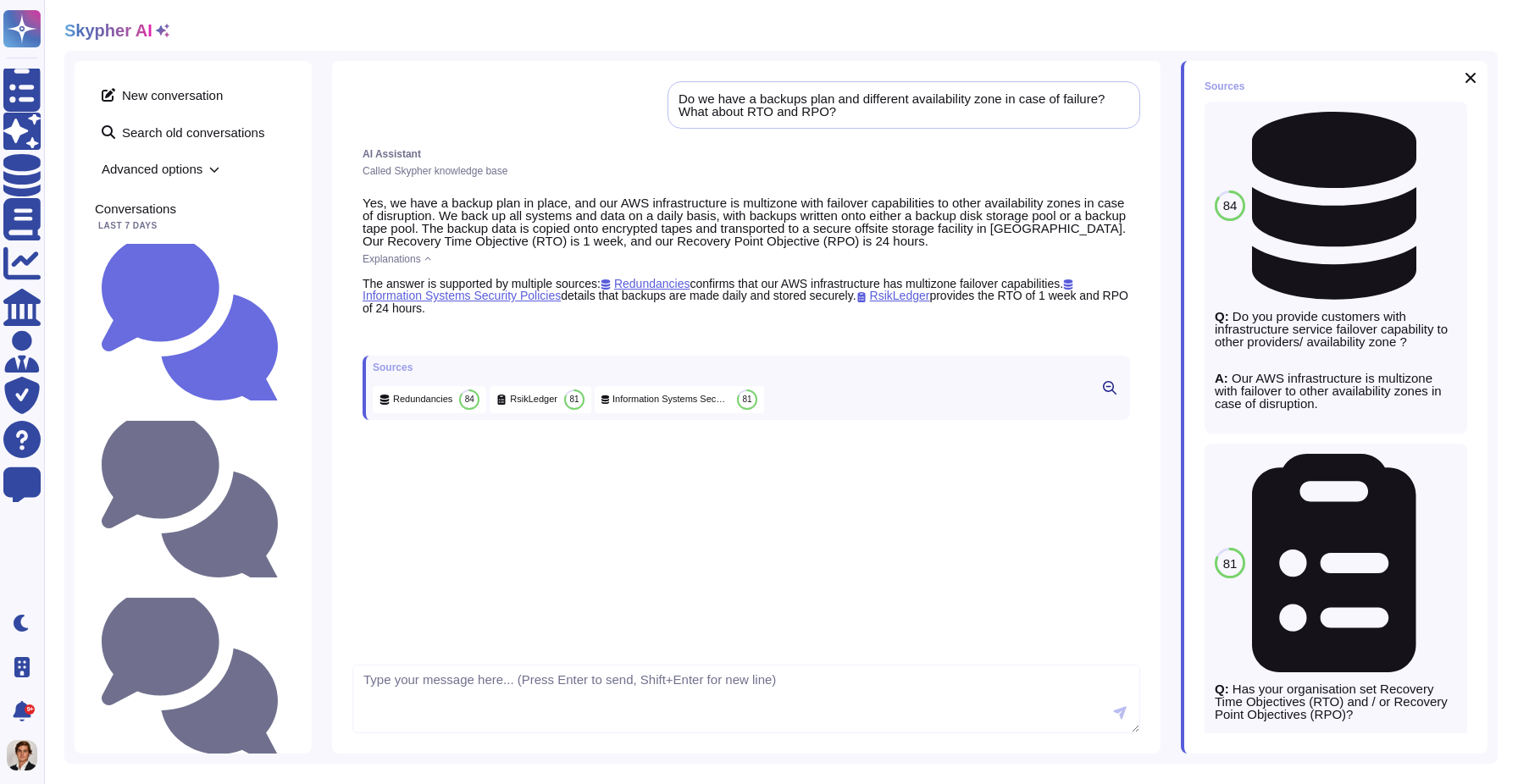
click at [1443, 126] on icon at bounding box center [1443, 126] width 0 height 0
click at [402, 694] on textarea at bounding box center [746, 699] width 787 height 70
type textarea "make it as bullet points"
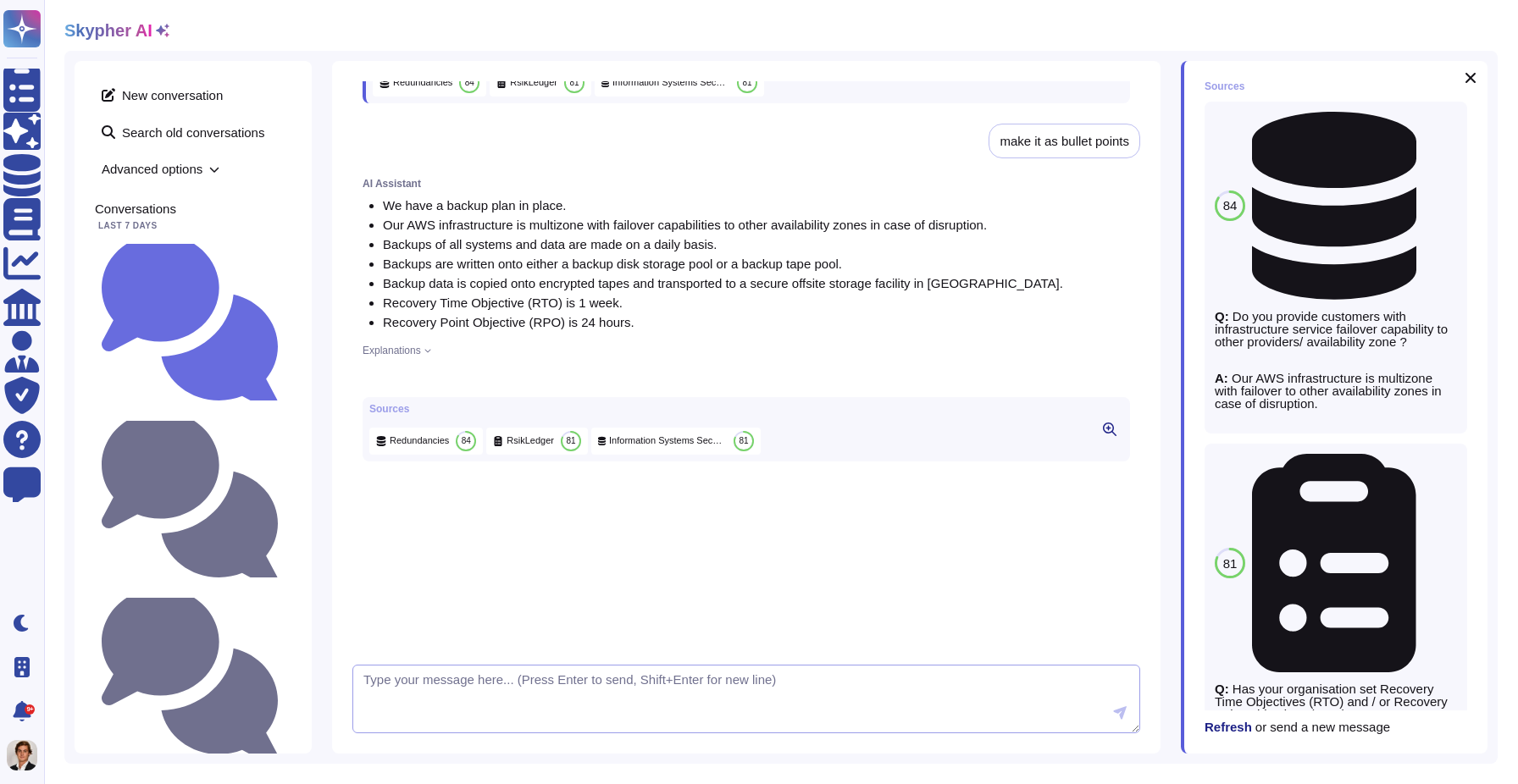
scroll to position [276, 0]
click at [375, 394] on icon at bounding box center [568, 605] width 398 height 455
click at [440, 605] on div "AI Assistant We have a backup plan in place. Our AWS infrastructure is multizon…" at bounding box center [746, 428] width 787 height 517
click at [415, 717] on textarea at bounding box center [746, 699] width 787 height 70
type textarea "please make it shorter"
